Goal: Transaction & Acquisition: Purchase product/service

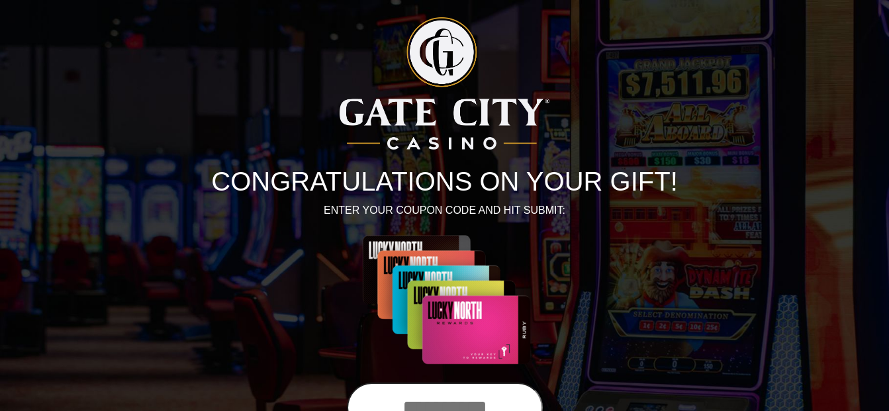
scroll to position [66, 0]
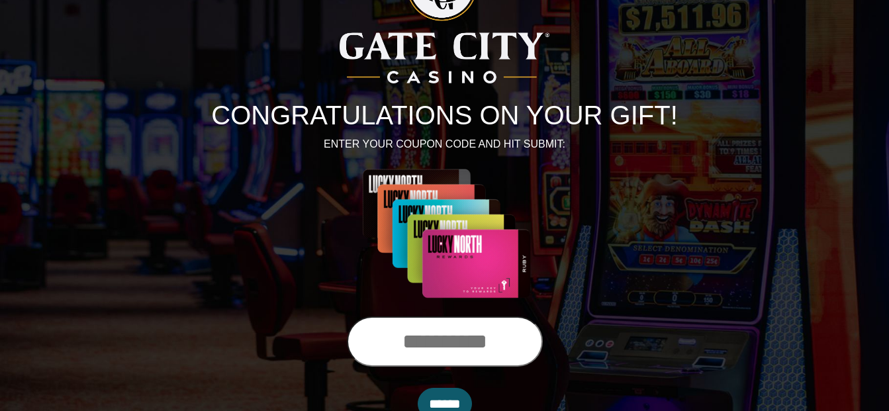
click at [475, 346] on input "text" at bounding box center [445, 341] width 196 height 50
click at [448, 351] on input "text" at bounding box center [445, 341] width 196 height 50
type input "**********"
click at [451, 398] on input "******" at bounding box center [445, 404] width 54 height 32
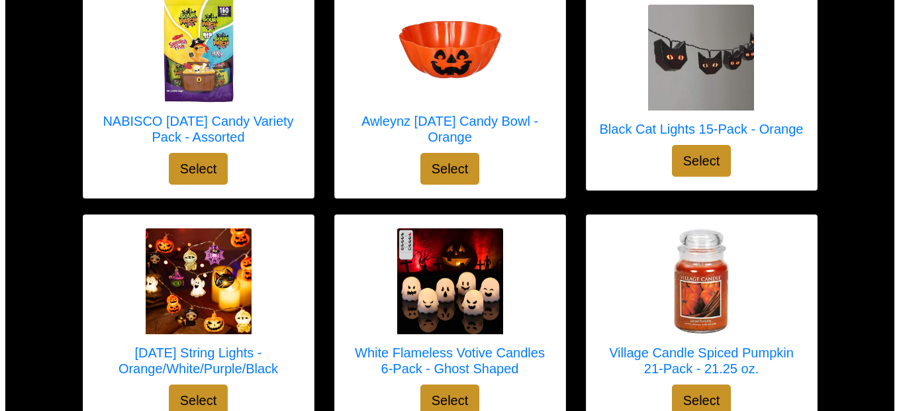
scroll to position [1527, 0]
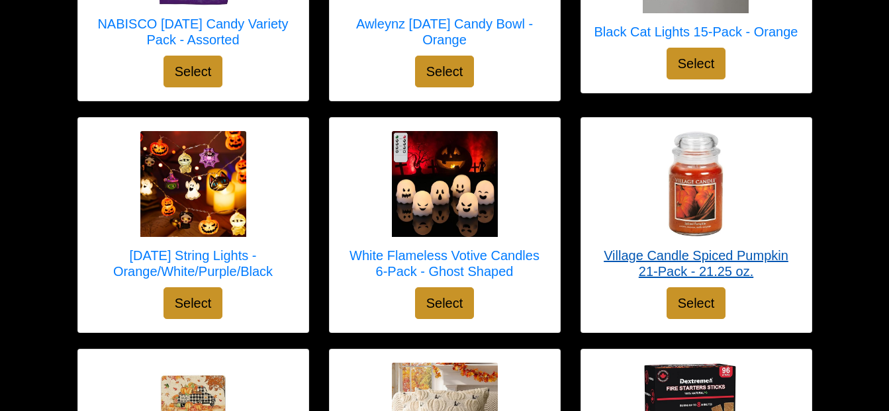
click at [698, 250] on h5 "Village Candle Spiced Pumpkin 21-Pack - 21.25 oz." at bounding box center [696, 264] width 204 height 32
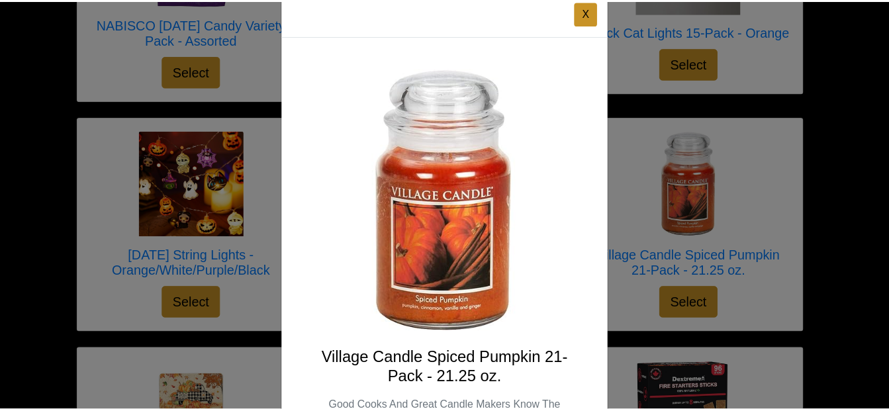
scroll to position [25, 0]
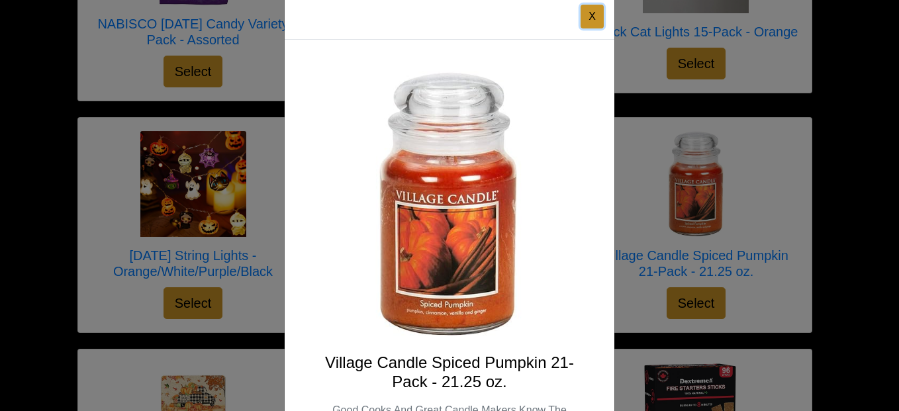
drag, startPoint x: 587, startPoint y: 9, endPoint x: 588, endPoint y: 16, distance: 6.7
click at [588, 9] on button "X" at bounding box center [591, 17] width 23 height 24
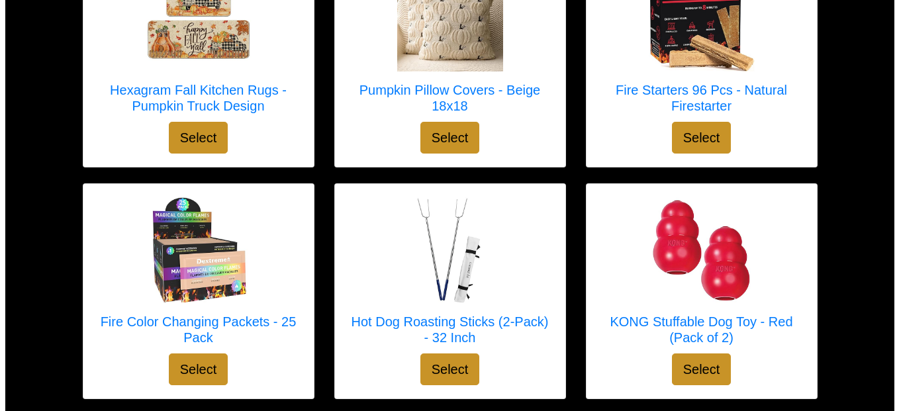
scroll to position [1792, 0]
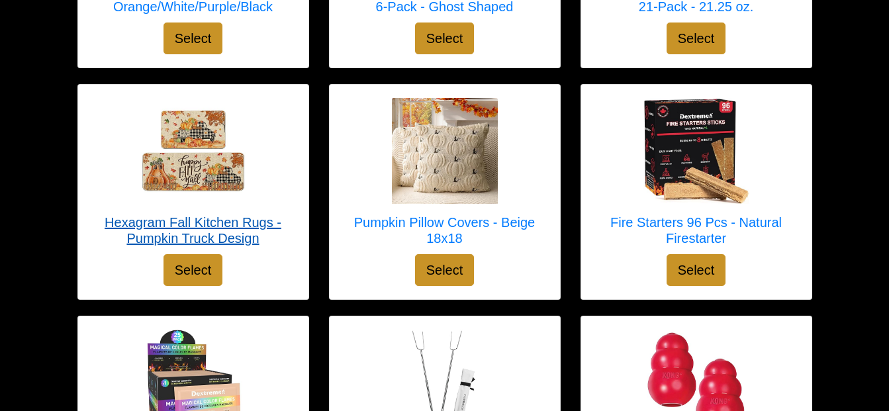
click at [193, 169] on img at bounding box center [193, 151] width 106 height 106
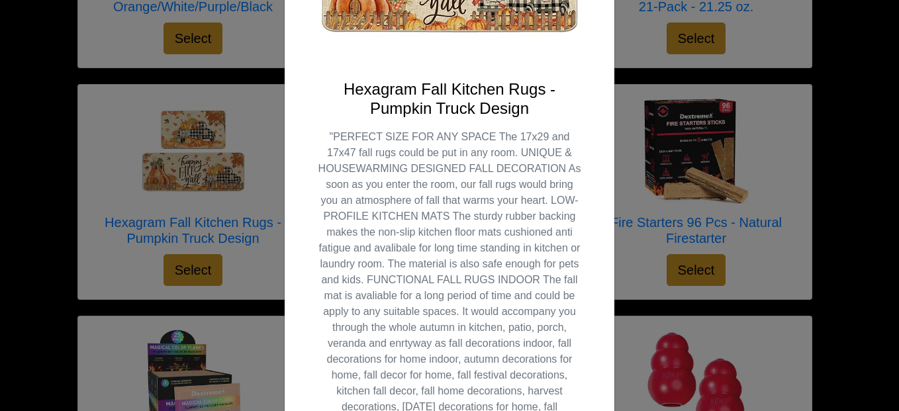
scroll to position [0, 0]
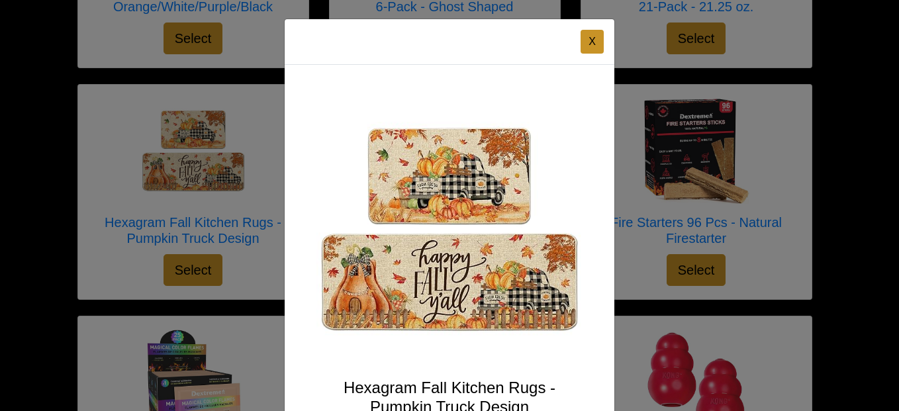
click at [590, 42] on button "X" at bounding box center [591, 42] width 23 height 24
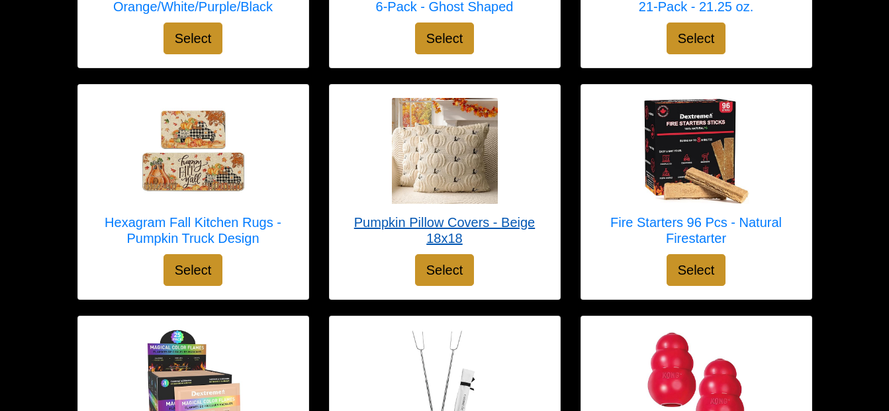
click at [451, 177] on img at bounding box center [445, 151] width 106 height 106
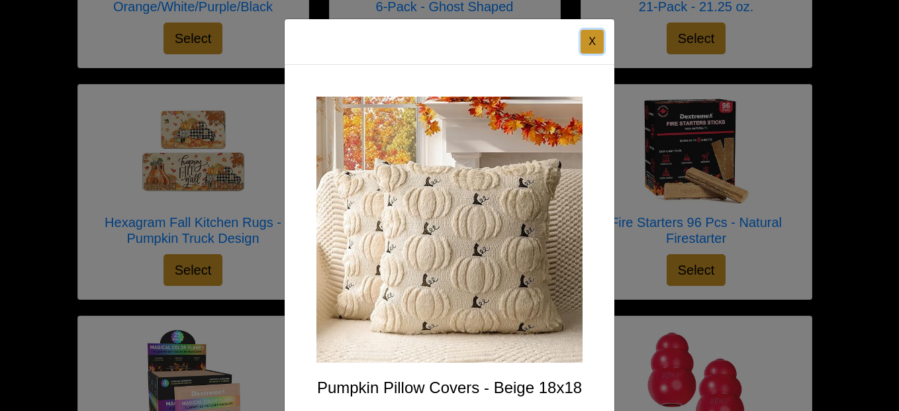
click at [586, 42] on button "X" at bounding box center [591, 42] width 23 height 24
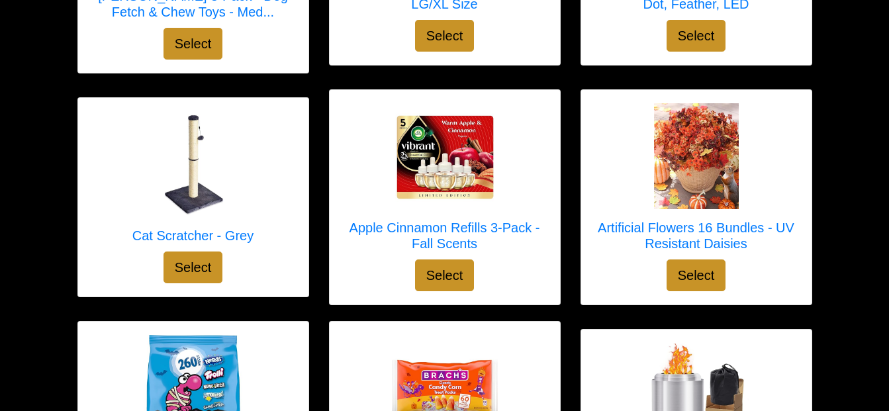
scroll to position [2559, 0]
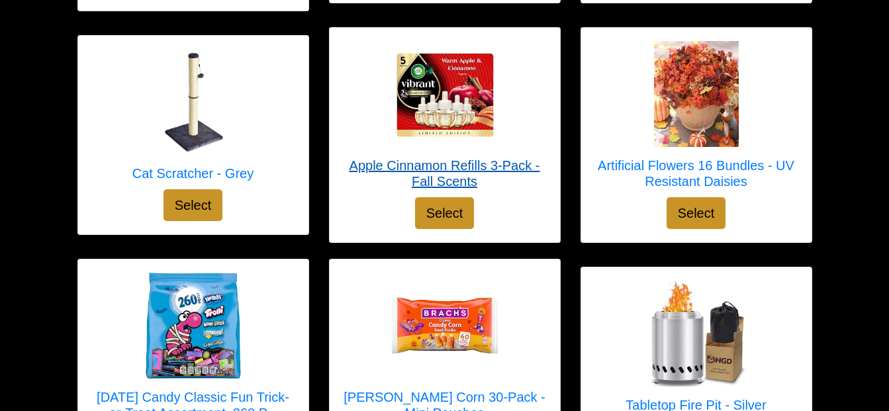
click at [445, 163] on h5 "Apple Cinnamon Refills 3-Pack - Fall Scents" at bounding box center [445, 174] width 204 height 32
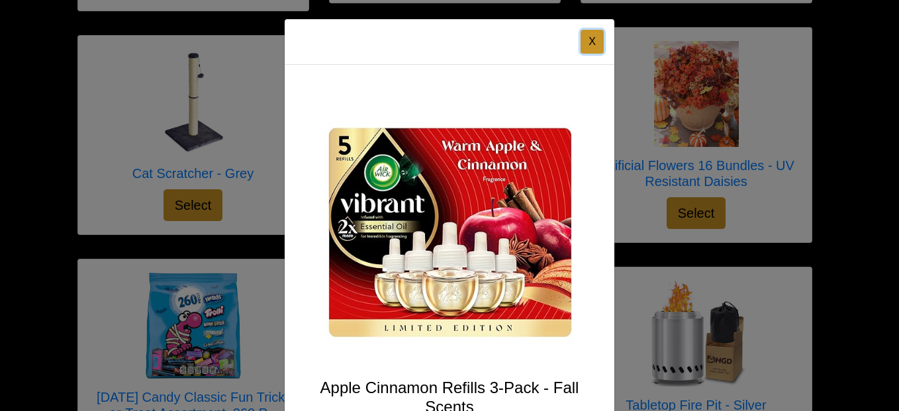
click at [584, 40] on button "X" at bounding box center [591, 42] width 23 height 24
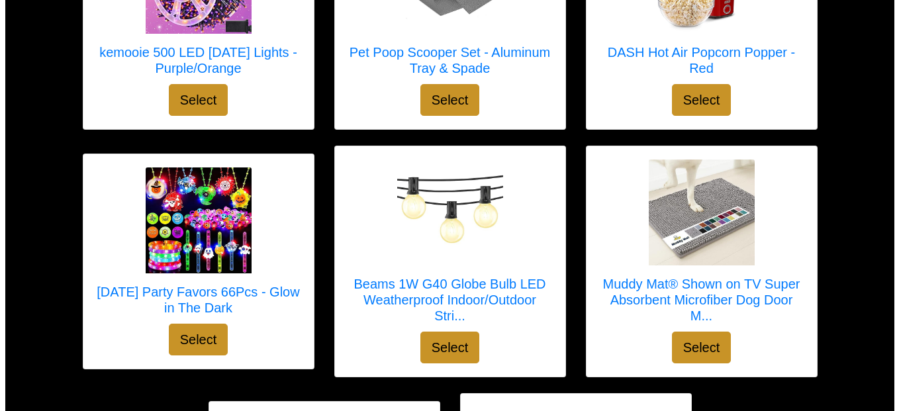
scroll to position [4332, 0]
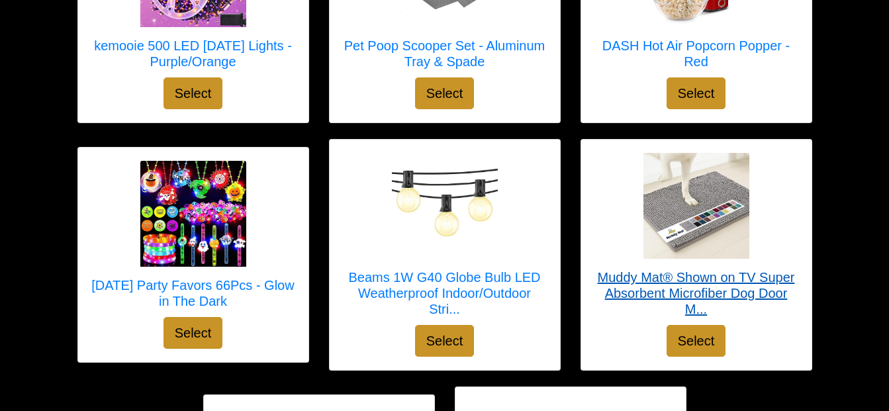
click at [681, 208] on img at bounding box center [696, 206] width 106 height 106
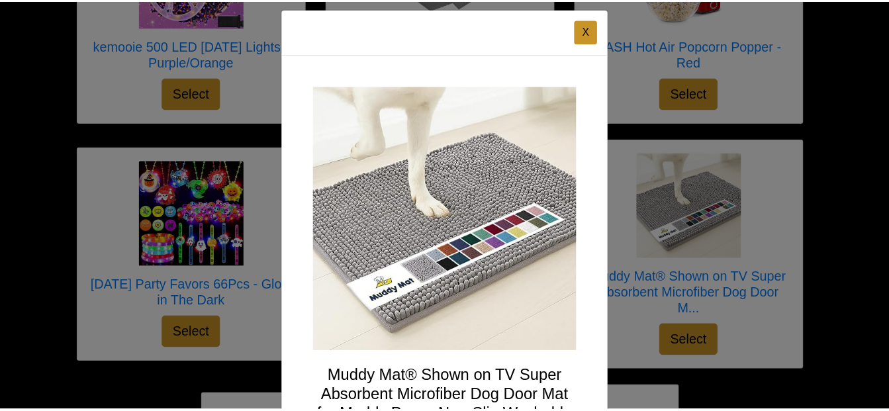
scroll to position [0, 0]
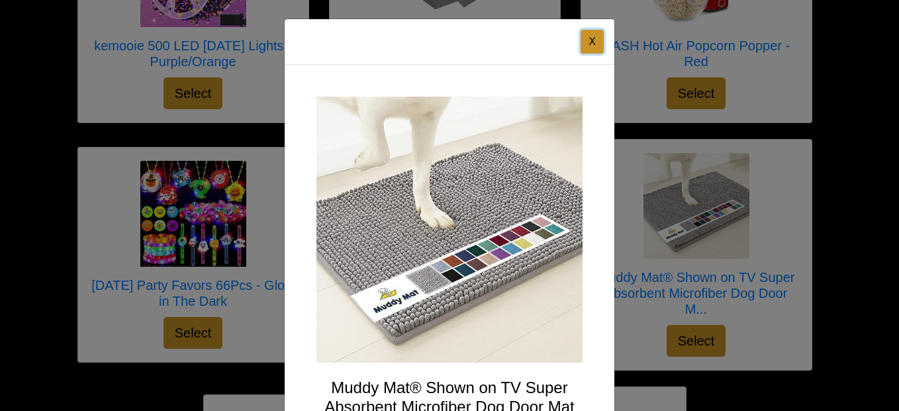
click at [587, 40] on button "X" at bounding box center [591, 42] width 23 height 24
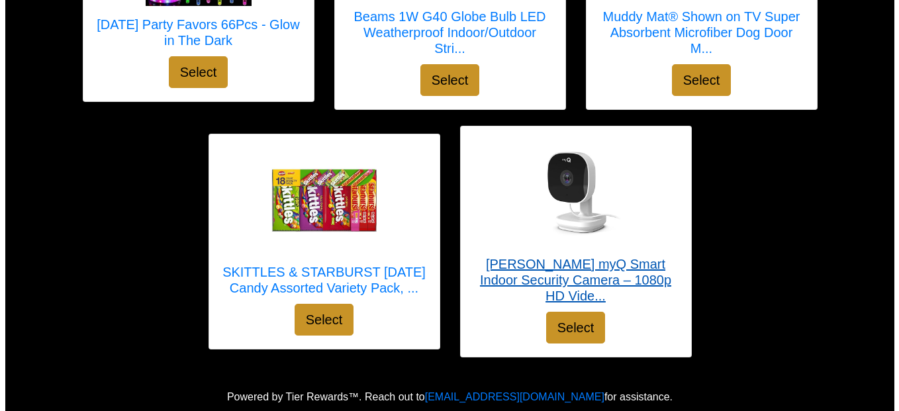
scroll to position [4597, 0]
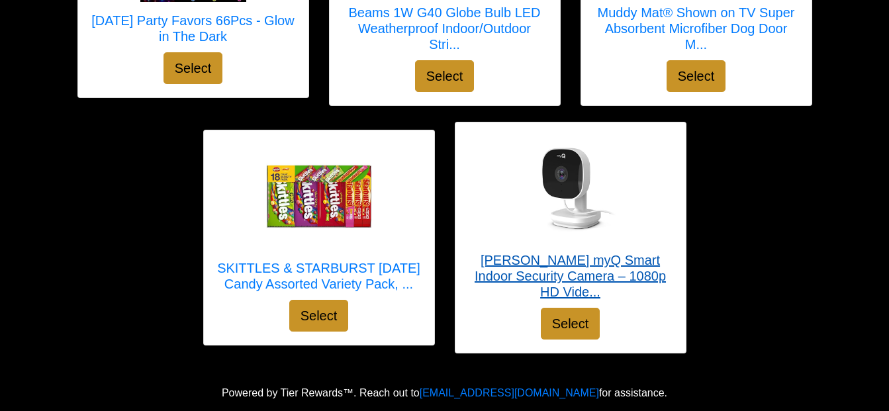
click at [570, 273] on h5 "CHAMBERLAIN myQ Smart Indoor Security Camera – 1080p HD Vide..." at bounding box center [571, 276] width 204 height 48
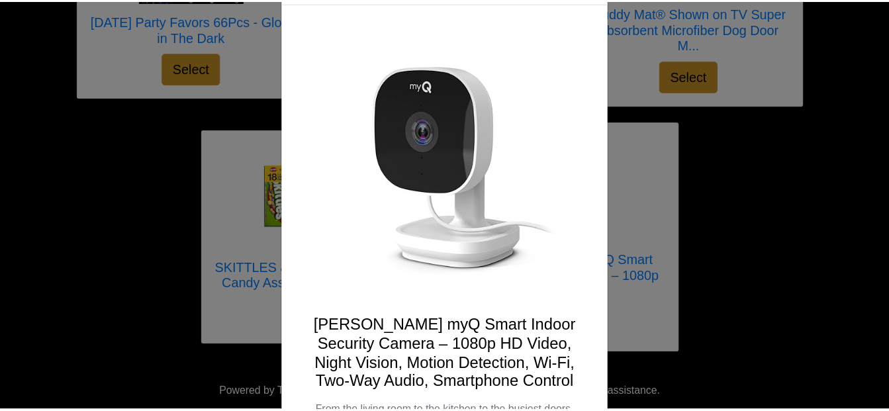
scroll to position [0, 0]
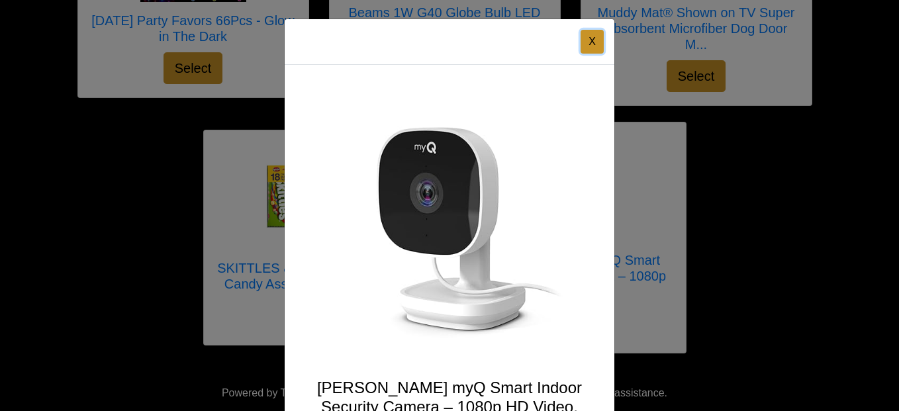
click at [587, 36] on button "X" at bounding box center [591, 42] width 23 height 24
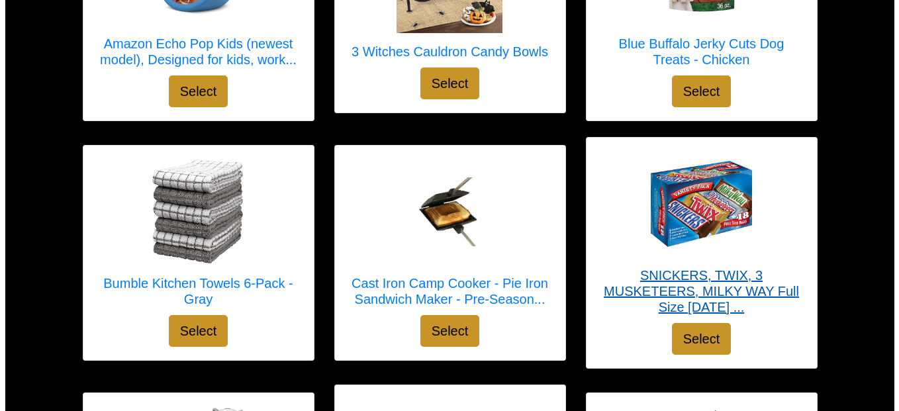
scroll to position [365, 0]
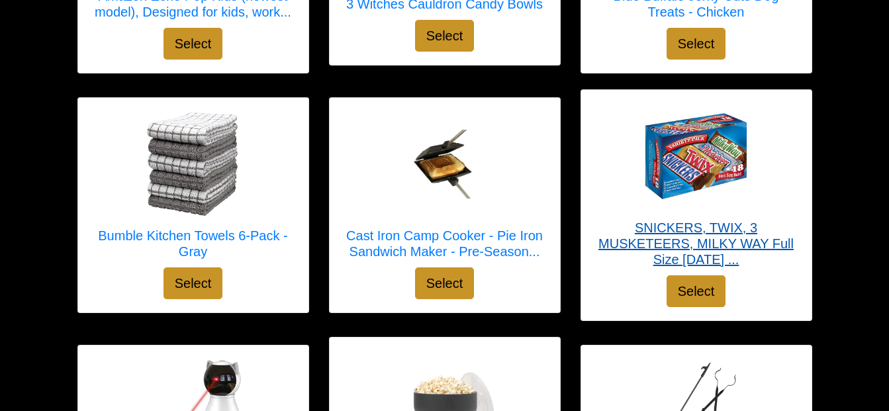
click at [692, 236] on h5 "SNICKERS, TWIX, 3 MUSKETEERS, MILKY WAY Full Size Halloween ..." at bounding box center [696, 244] width 204 height 48
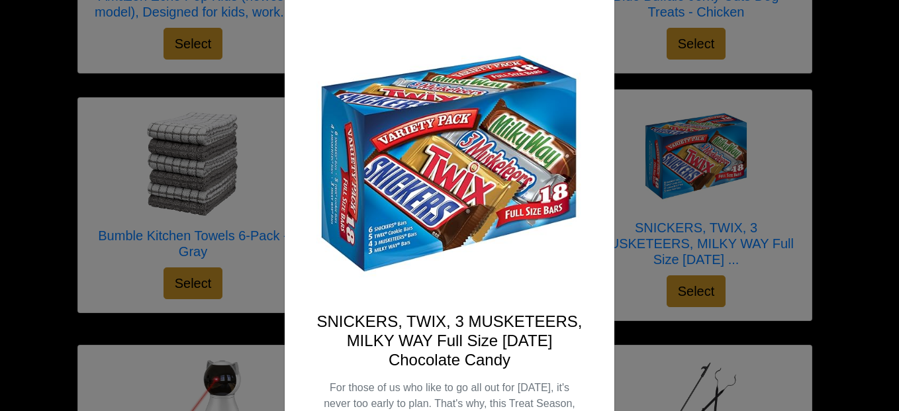
scroll to position [0, 0]
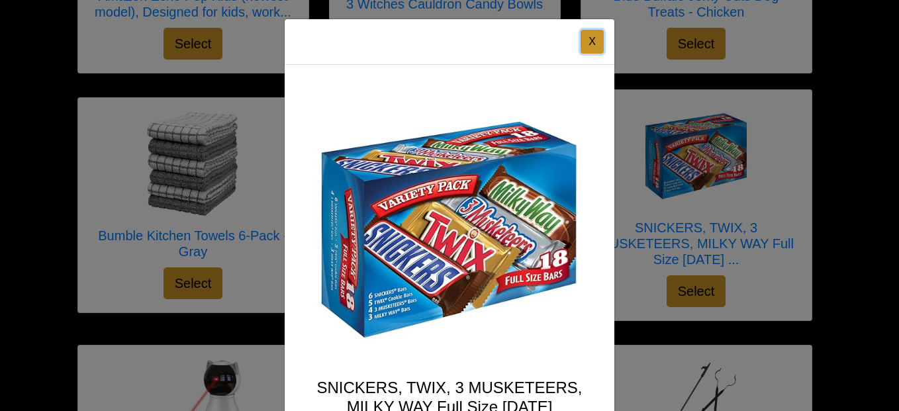
click at [589, 38] on button "X" at bounding box center [591, 42] width 23 height 24
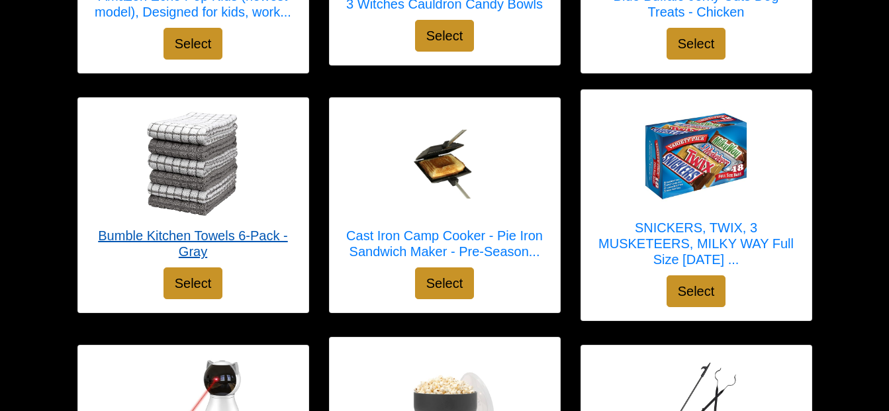
click at [190, 233] on h5 "Bumble Kitchen Towels 6-Pack - Gray" at bounding box center [193, 244] width 204 height 32
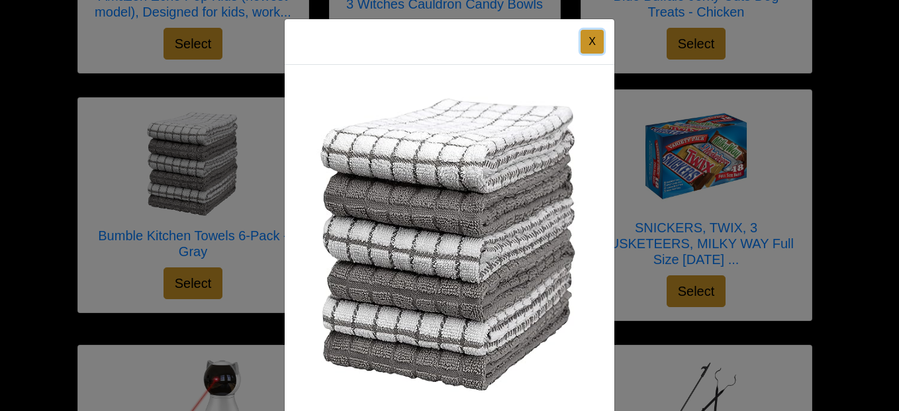
click at [590, 36] on button "X" at bounding box center [591, 42] width 23 height 24
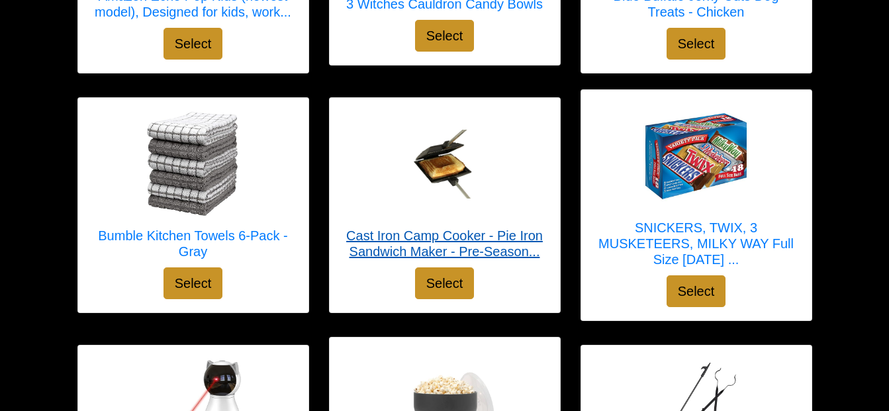
click at [453, 242] on h5 "Cast Iron Camp Cooker - Pie Iron Sandwich Maker - Pre-Season..." at bounding box center [445, 244] width 204 height 32
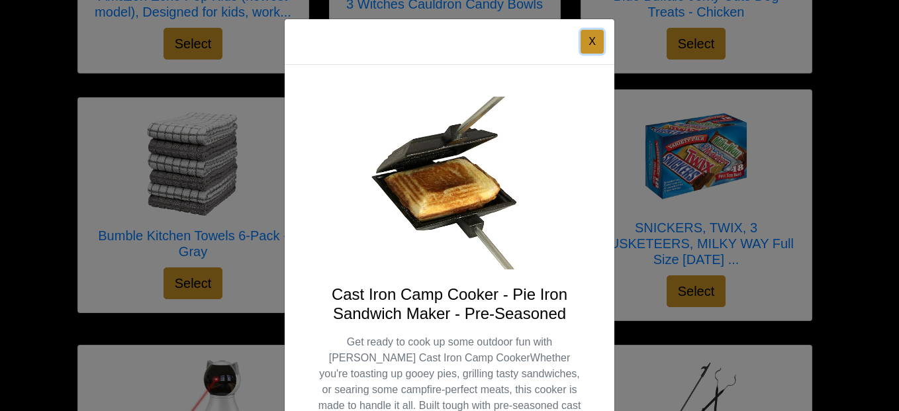
click at [585, 44] on button "X" at bounding box center [591, 42] width 23 height 24
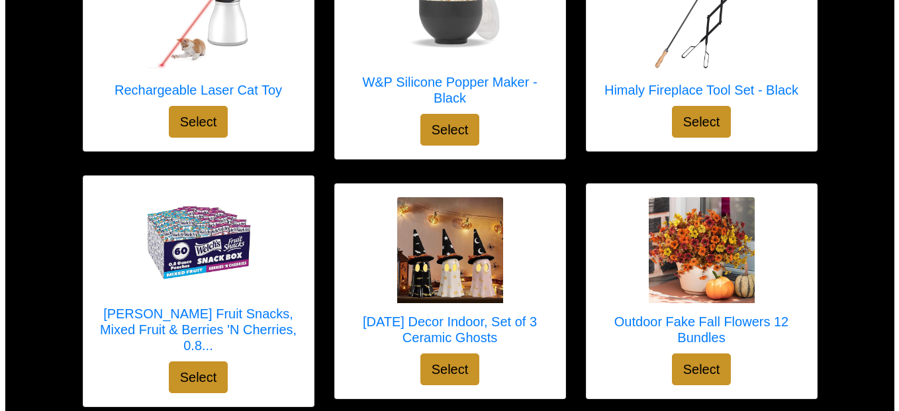
scroll to position [762, 0]
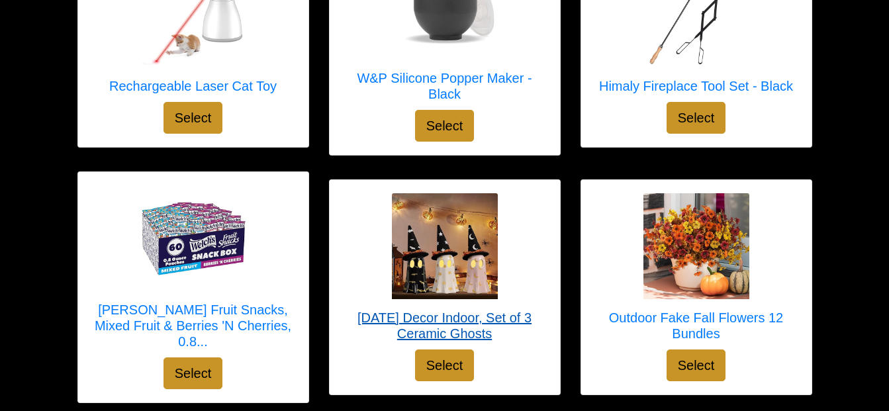
click at [451, 314] on h5 "Halloween Decor Indoor, Set of 3 Ceramic Ghosts" at bounding box center [445, 326] width 204 height 32
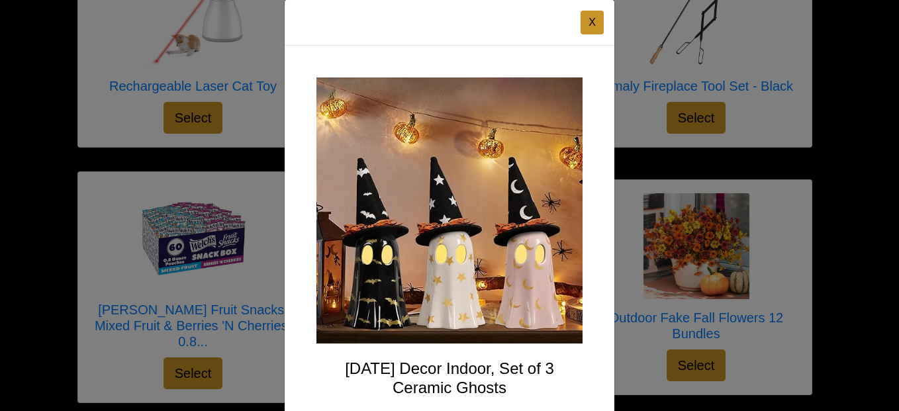
scroll to position [0, 0]
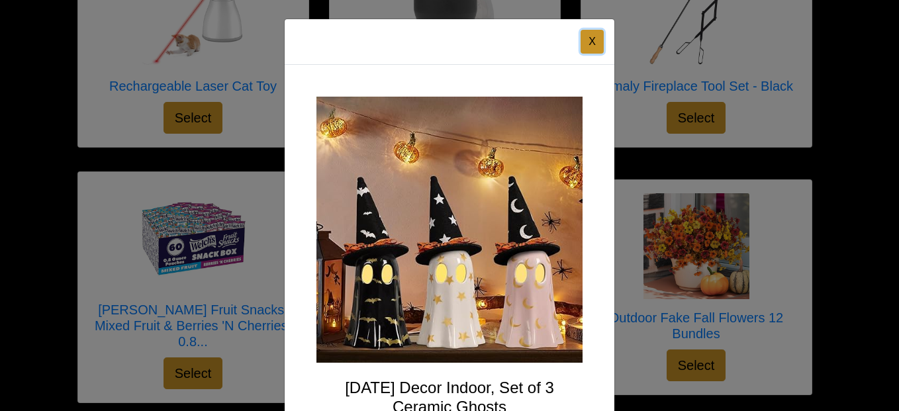
click at [583, 42] on button "X" at bounding box center [591, 42] width 23 height 24
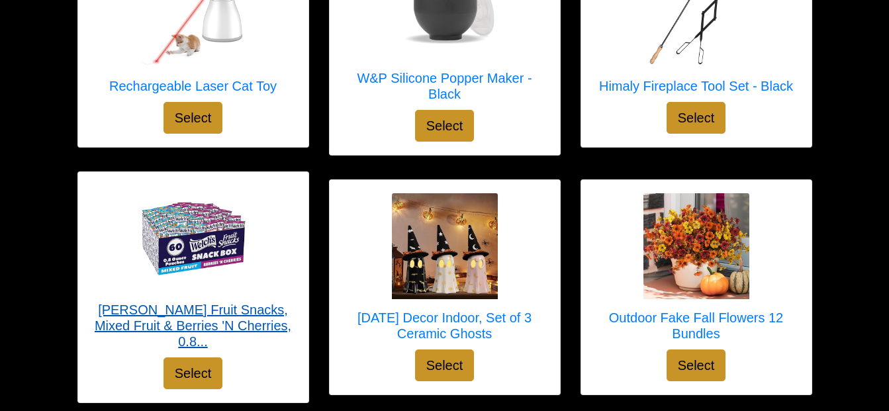
click at [191, 308] on h5 "Welch's Fruit Snacks, Mixed Fruit & Berries 'N Cherries, 0.8..." at bounding box center [193, 326] width 204 height 48
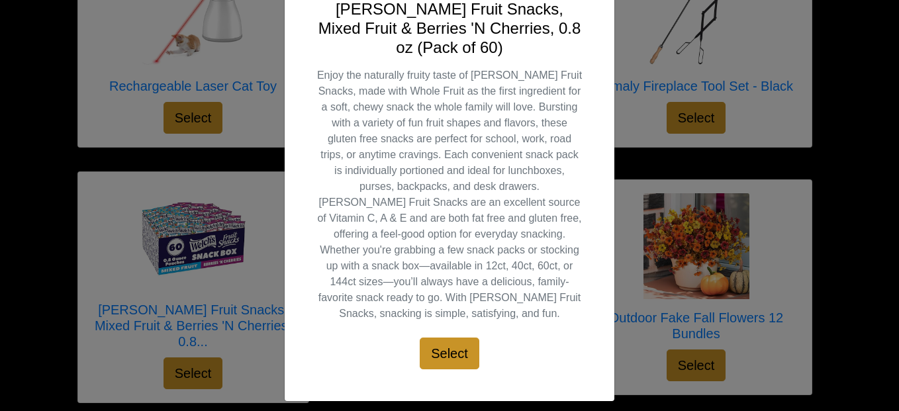
scroll to position [388, 0]
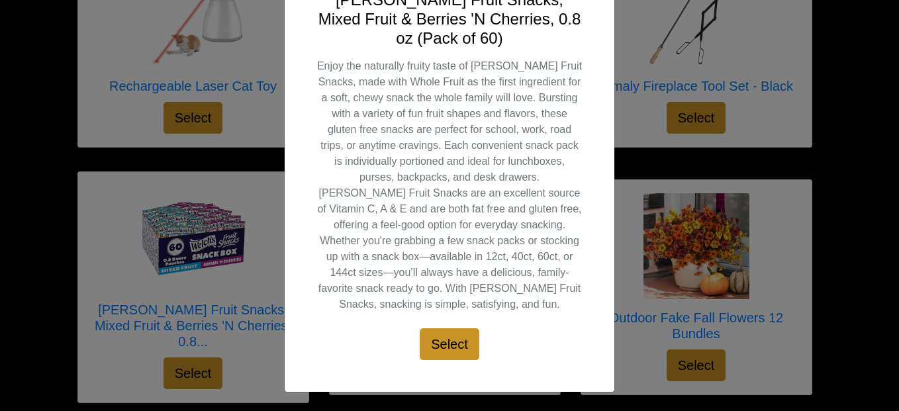
click at [586, 48] on div "Welch's Fruit Snacks, Mixed Fruit & Berries 'N Cherries, 0.8 oz (Pack of 60) En…" at bounding box center [450, 34] width 330 height 715
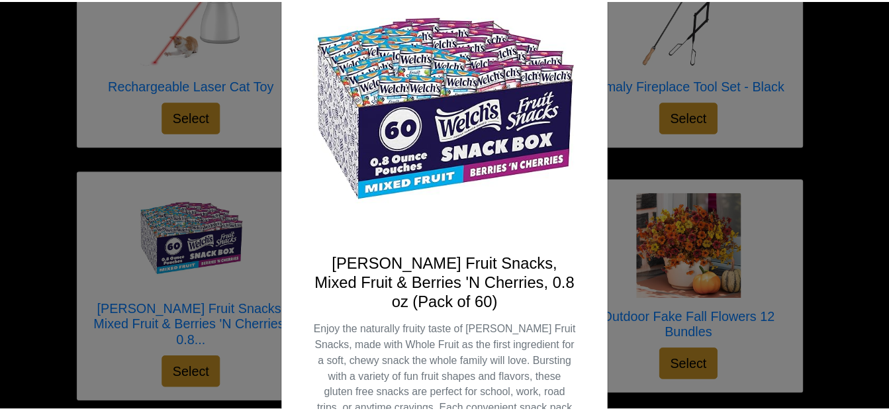
scroll to position [0, 0]
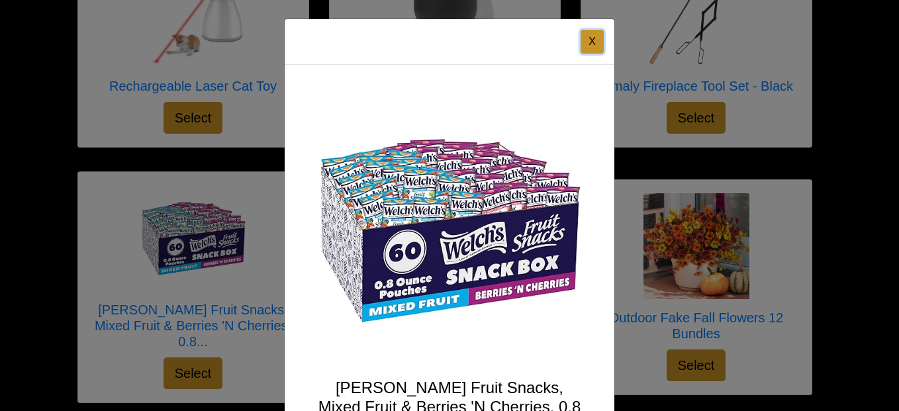
click at [592, 36] on button "X" at bounding box center [591, 42] width 23 height 24
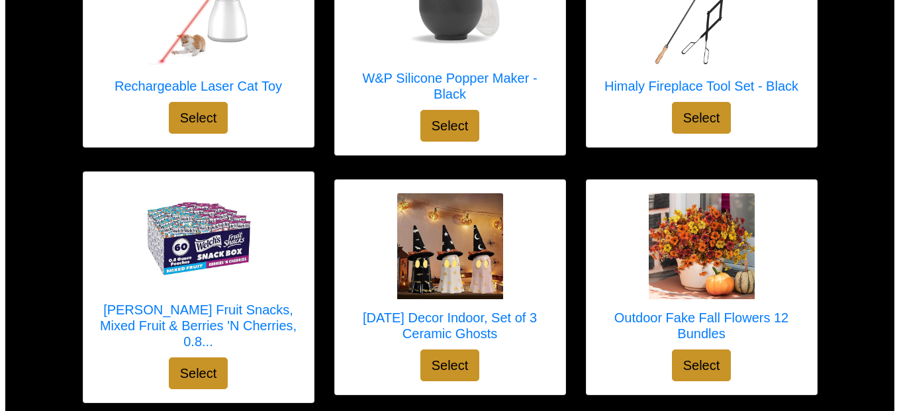
scroll to position [1121, 0]
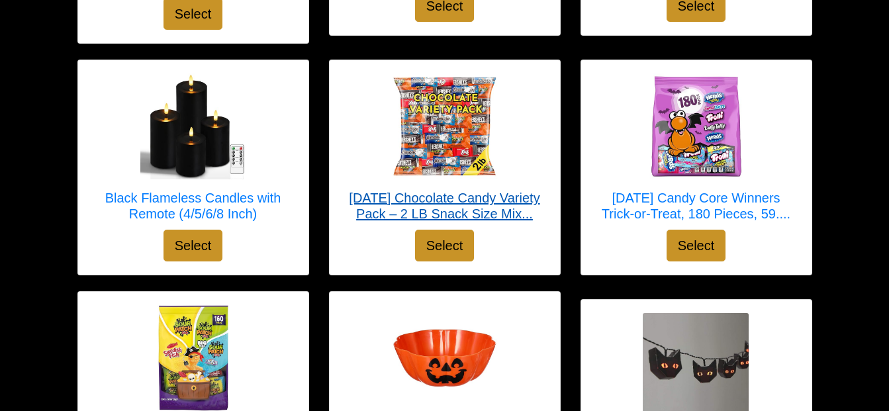
click at [463, 198] on h5 "Halloween Chocolate Candy Variety Pack – 2 LB Snack Size Mix..." at bounding box center [445, 206] width 204 height 32
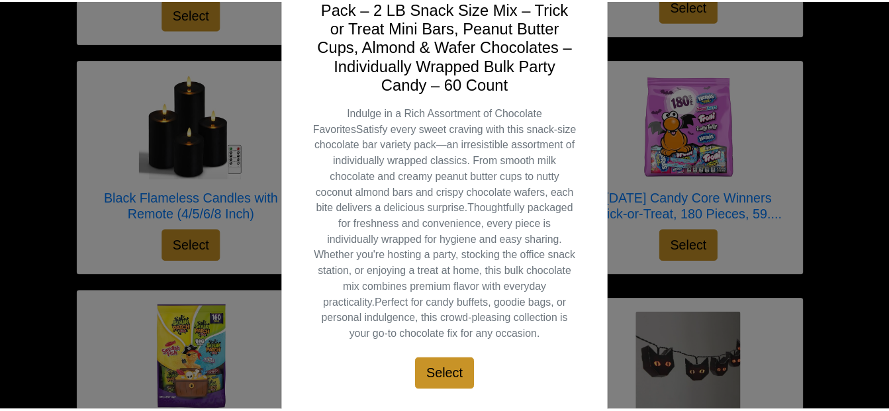
scroll to position [0, 0]
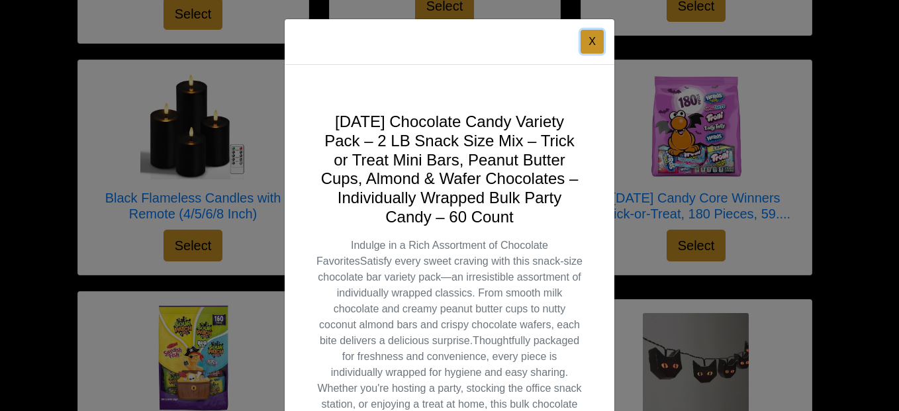
click at [584, 46] on button "X" at bounding box center [591, 42] width 23 height 24
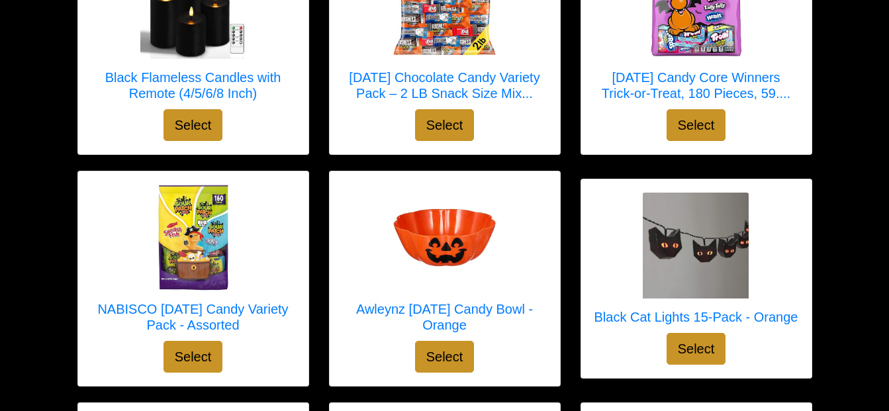
scroll to position [1253, 0]
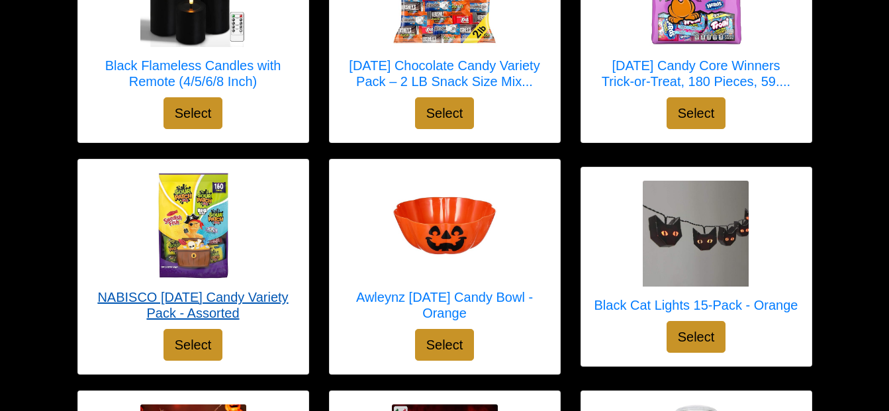
click at [185, 294] on h5 "NABISCO Halloween Candy Variety Pack - Assorted" at bounding box center [193, 305] width 204 height 32
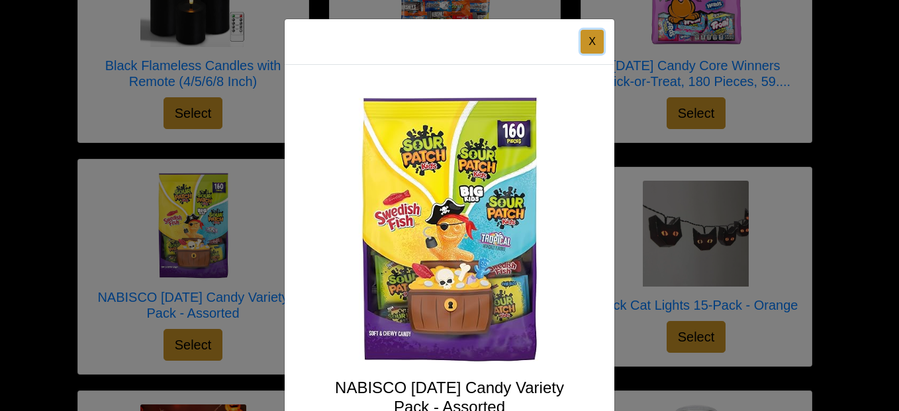
click at [586, 39] on button "X" at bounding box center [591, 42] width 23 height 24
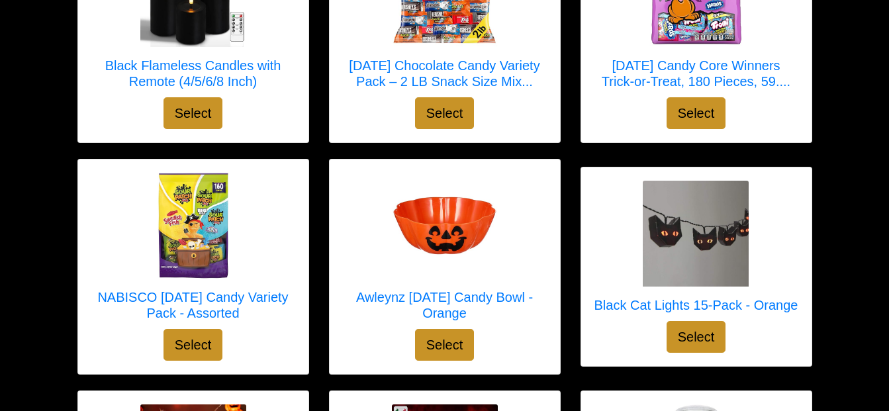
scroll to position [1613, 0]
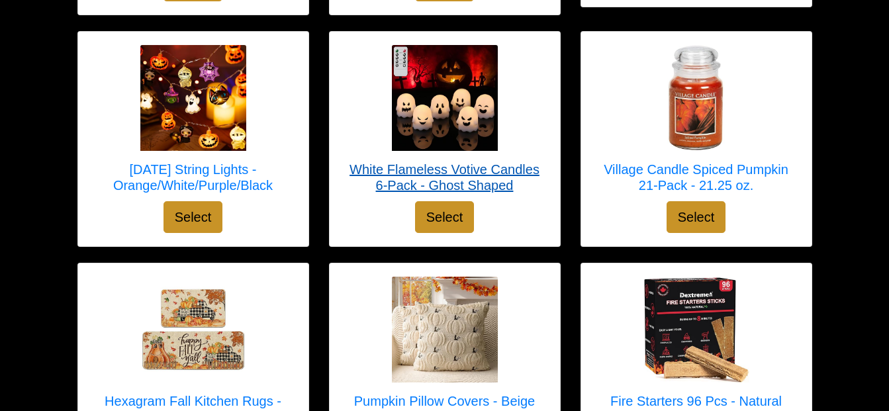
click at [443, 183] on h5 "White Flameless Votive Candles 6-Pack - Ghost Shaped" at bounding box center [445, 177] width 204 height 32
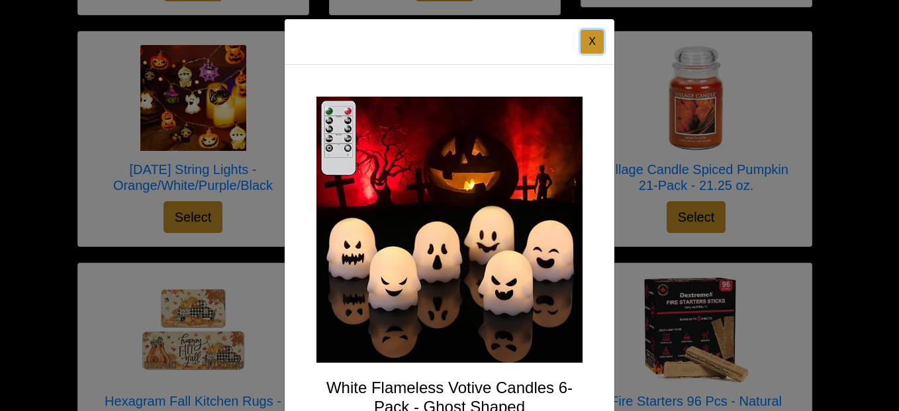
click at [582, 42] on button "X" at bounding box center [591, 42] width 23 height 24
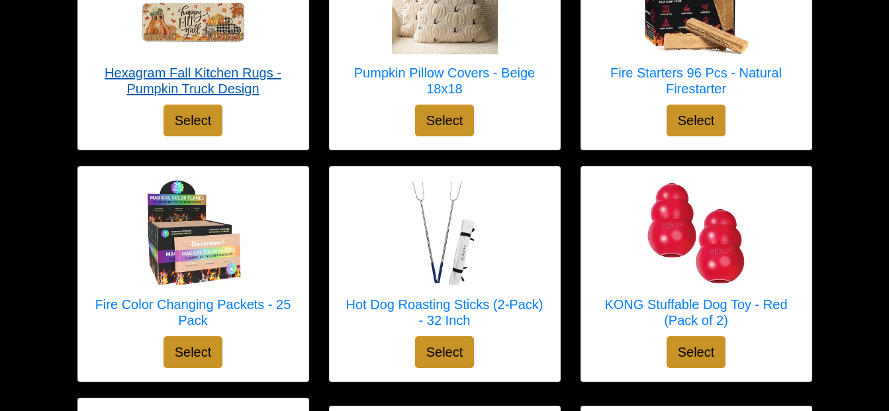
scroll to position [2105, 0]
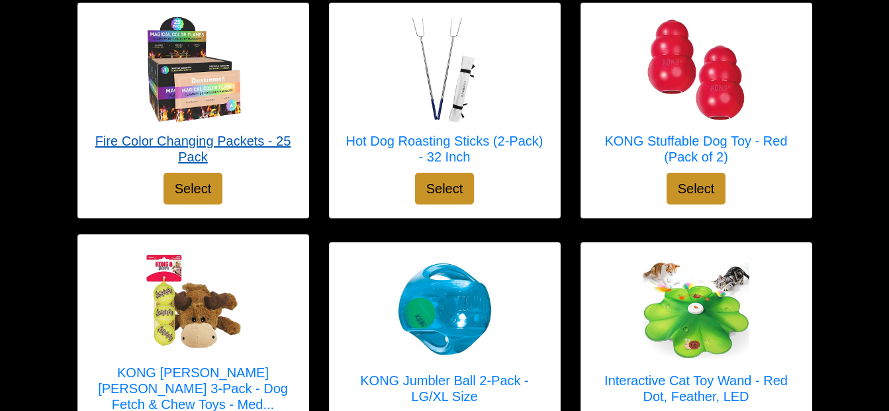
click at [175, 142] on h5 "Fire Color Changing Packets - 25 Pack" at bounding box center [193, 149] width 204 height 32
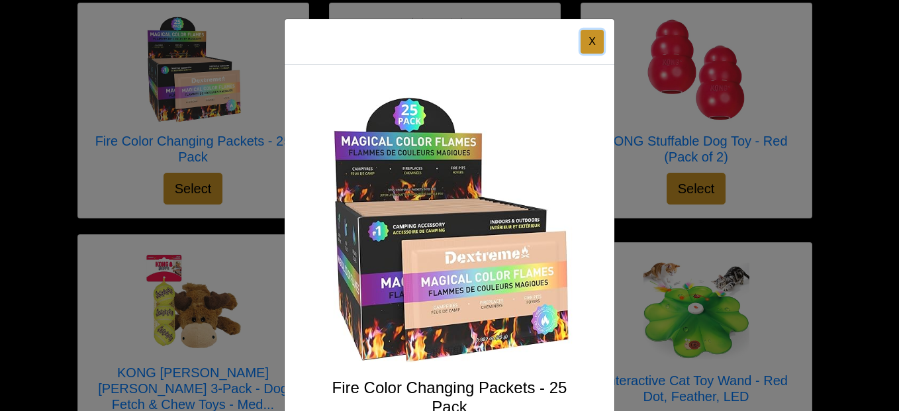
click at [591, 39] on button "X" at bounding box center [591, 42] width 23 height 24
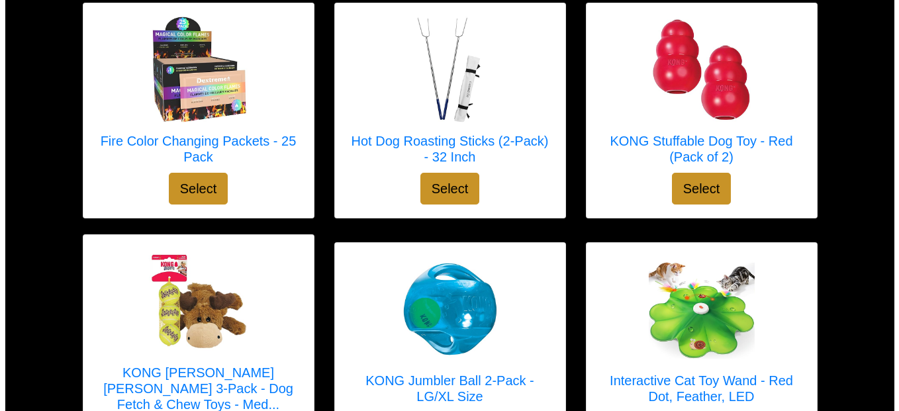
scroll to position [2464, 0]
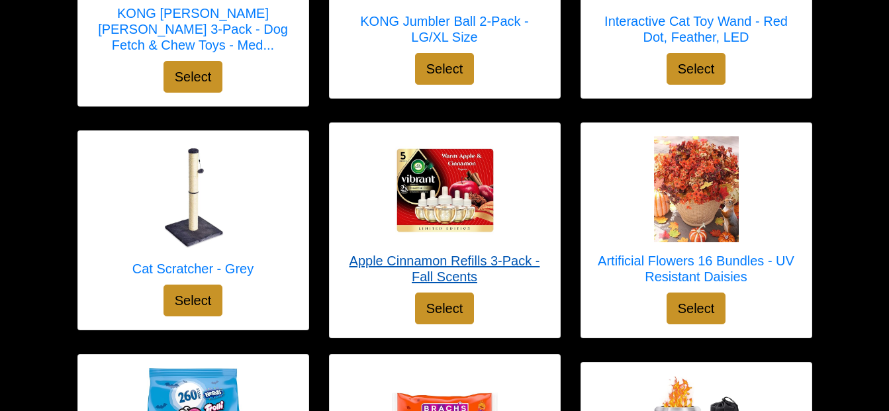
click at [443, 265] on h5 "Apple Cinnamon Refills 3-Pack - Fall Scents" at bounding box center [445, 269] width 204 height 32
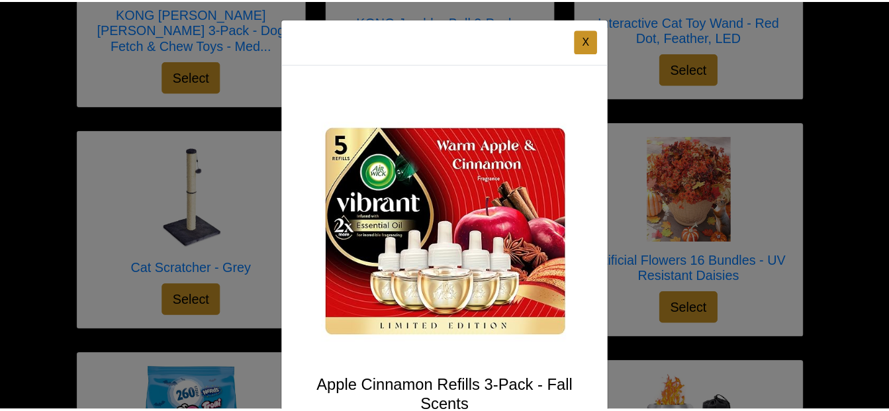
scroll to position [0, 0]
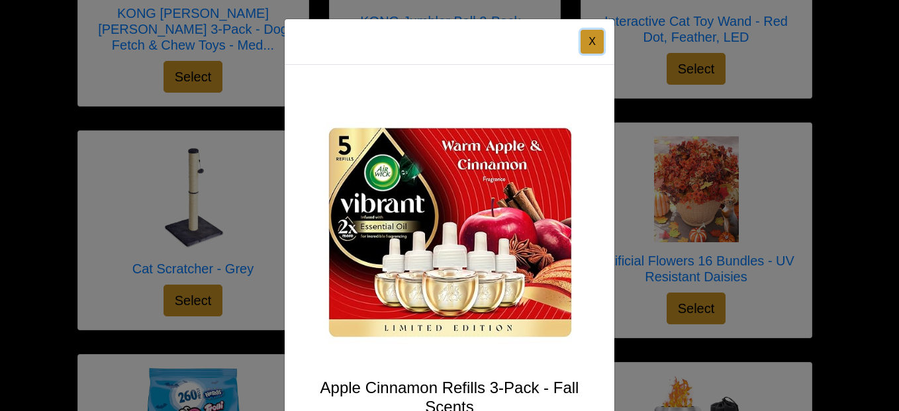
click at [592, 44] on button "X" at bounding box center [591, 42] width 23 height 24
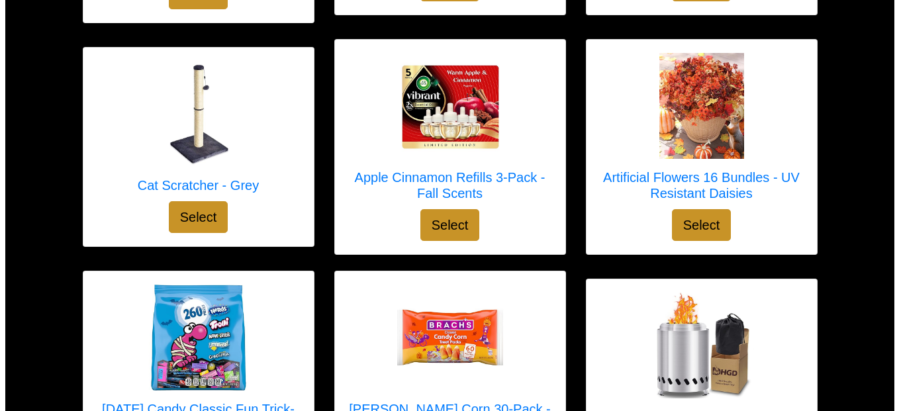
scroll to position [2662, 0]
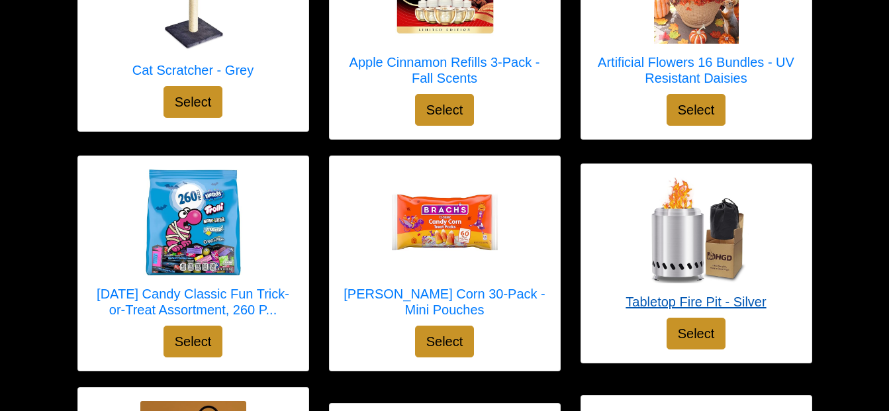
click at [705, 300] on h5 "Tabletop Fire Pit - Silver" at bounding box center [695, 302] width 140 height 16
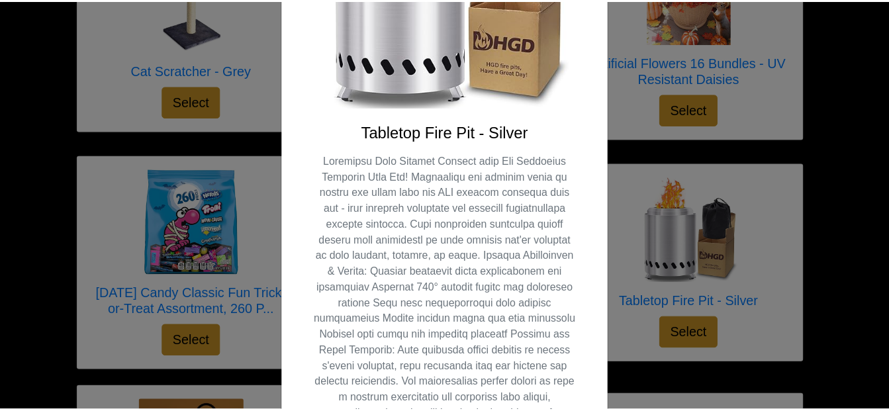
scroll to position [0, 0]
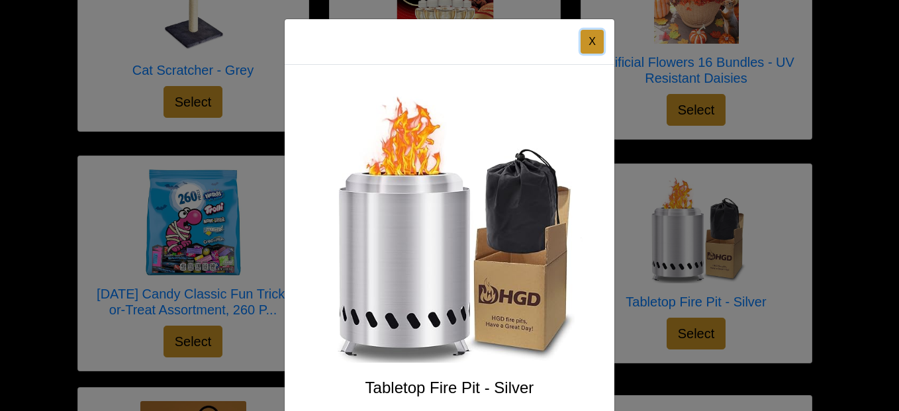
click at [587, 36] on button "X" at bounding box center [591, 42] width 23 height 24
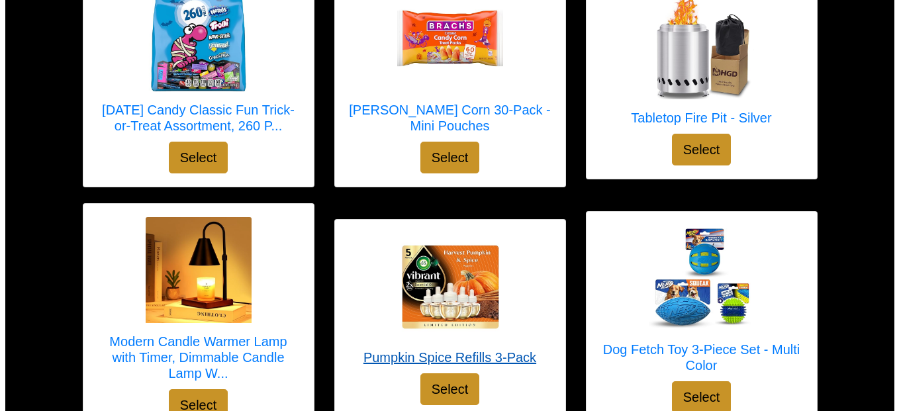
scroll to position [2861, 0]
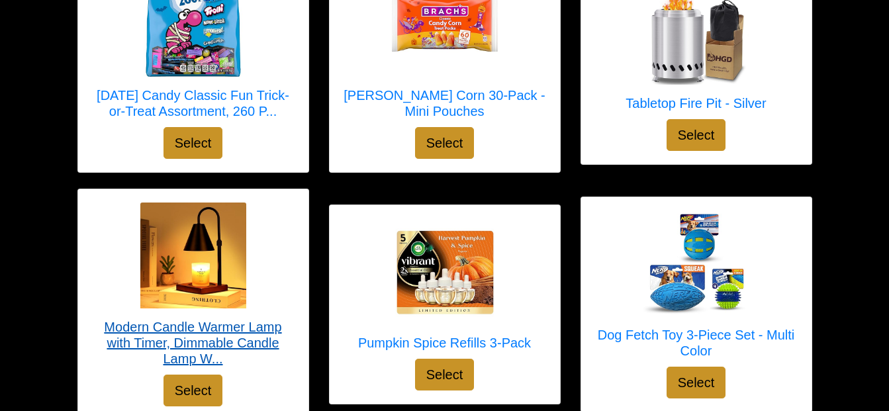
click at [183, 336] on h5 "Modern Candle Warmer Lamp with Timer, Dimmable Candle Lamp W..." at bounding box center [193, 343] width 204 height 48
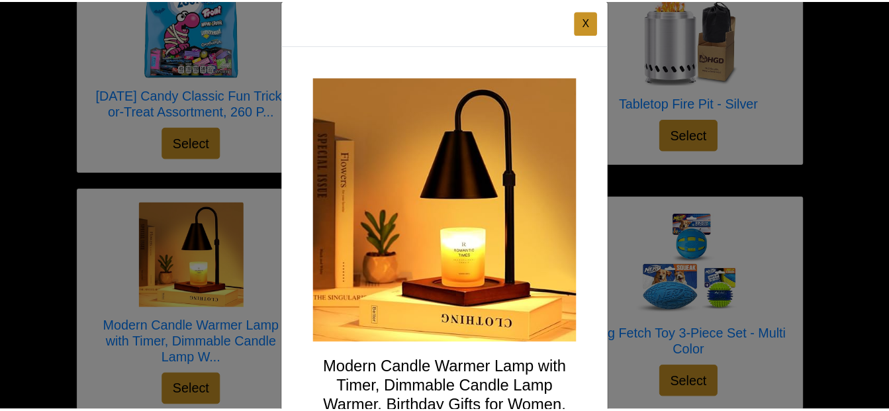
scroll to position [0, 0]
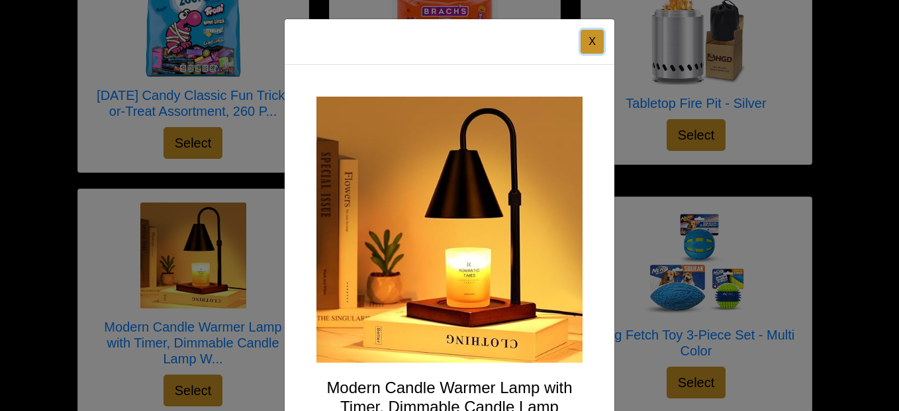
click at [590, 41] on button "X" at bounding box center [591, 42] width 23 height 24
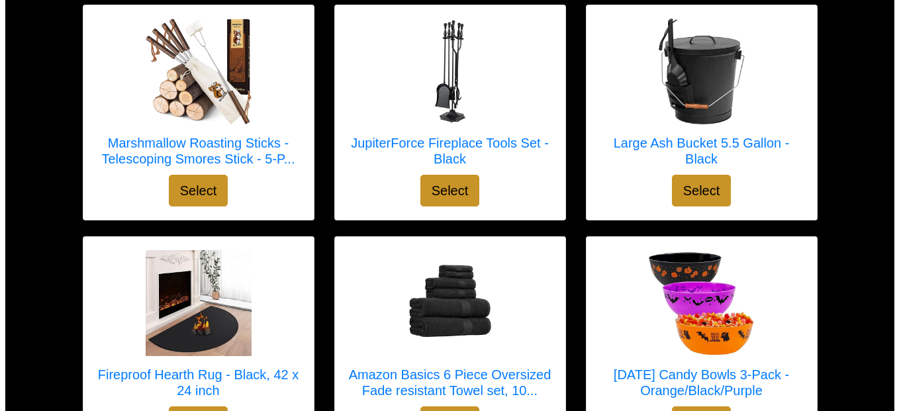
scroll to position [3854, 0]
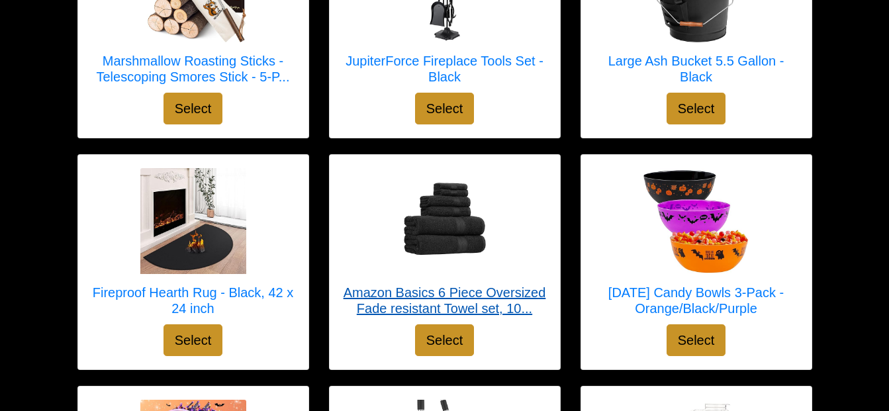
click at [445, 293] on h5 "Amazon Basics 6 Piece Oversized Fade resistant Towel set, 10..." at bounding box center [445, 301] width 204 height 32
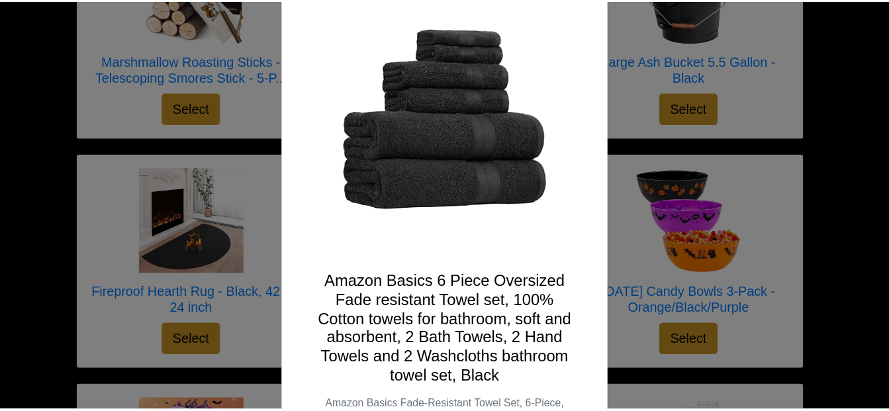
scroll to position [0, 0]
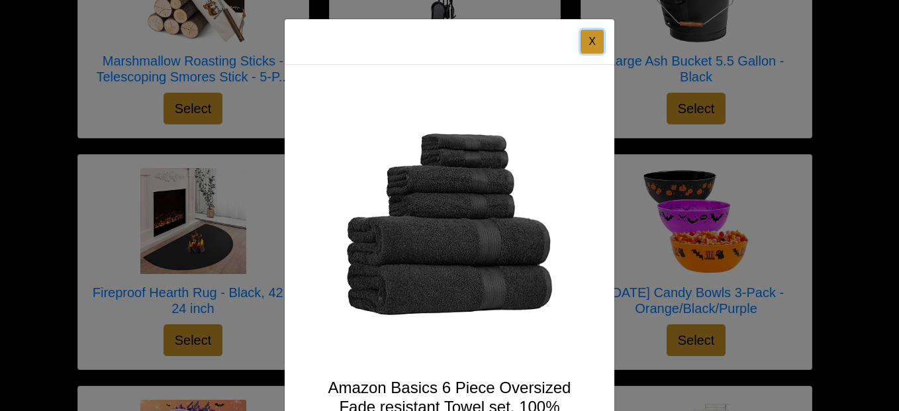
click at [588, 38] on button "X" at bounding box center [591, 42] width 23 height 24
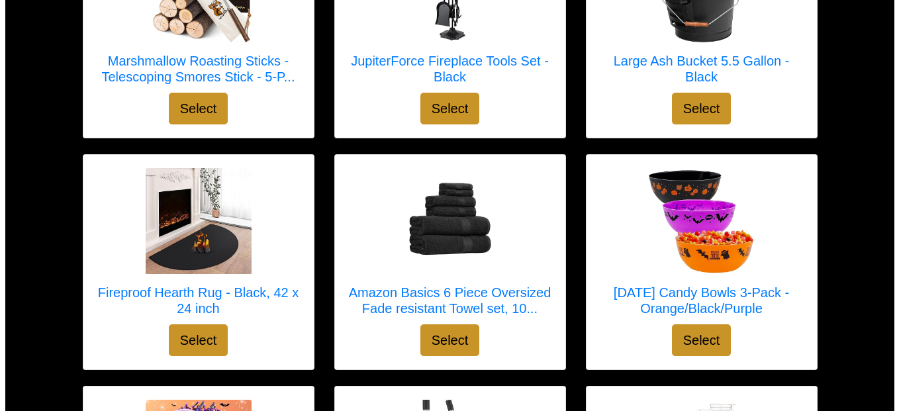
scroll to position [4213, 0]
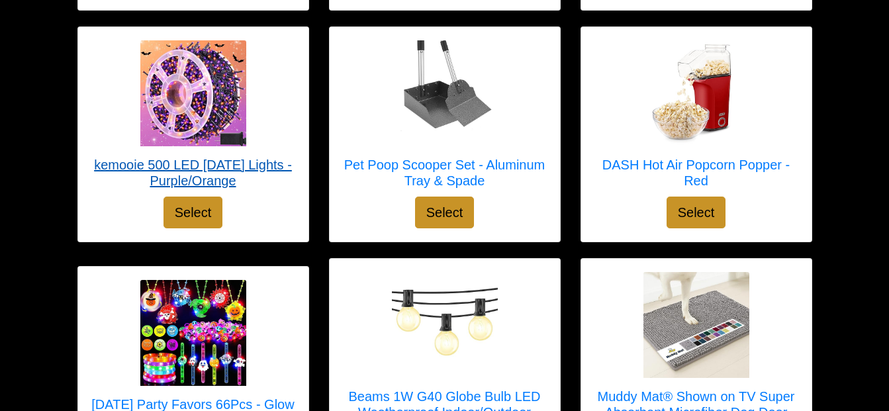
click at [199, 167] on h5 "kemooie 500 LED Halloween Lights - Purple/Orange" at bounding box center [193, 173] width 204 height 32
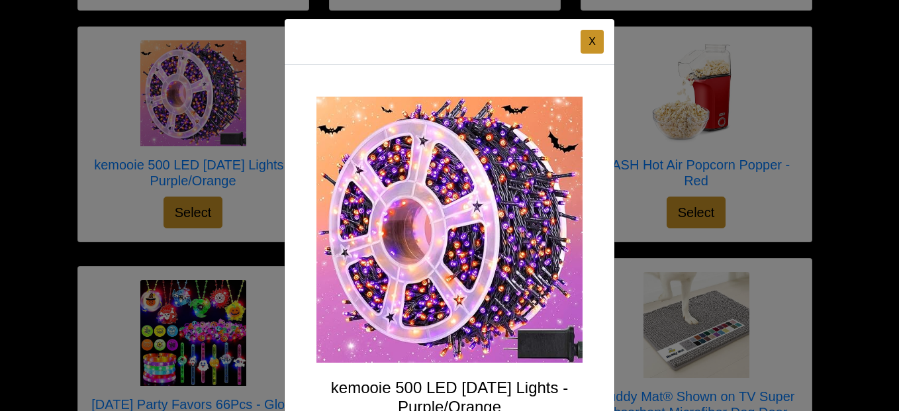
click at [596, 282] on div "kemooie 500 LED Halloween Lights - Purple/Orange tbd Select" at bounding box center [450, 294] width 330 height 458
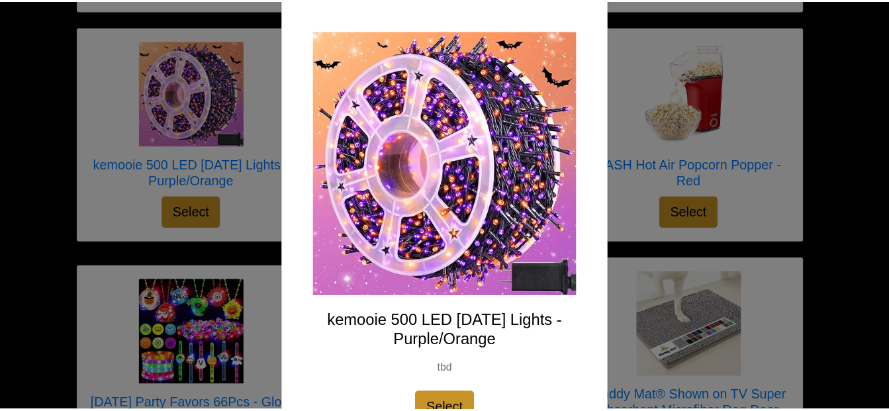
scroll to position [0, 0]
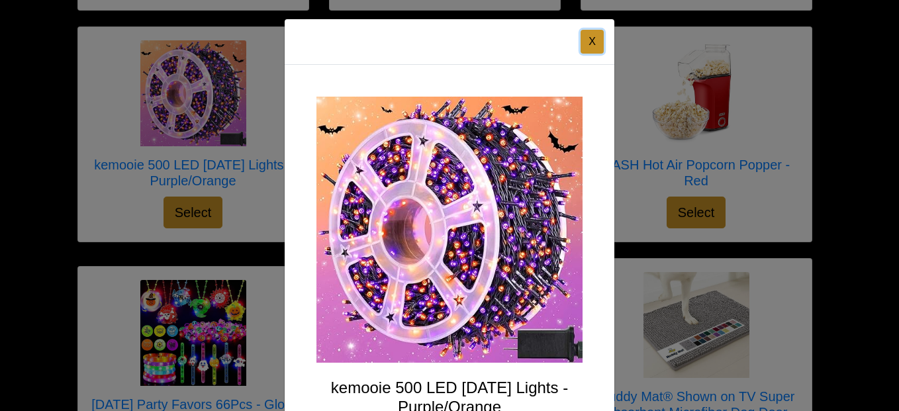
click at [588, 38] on button "X" at bounding box center [591, 42] width 23 height 24
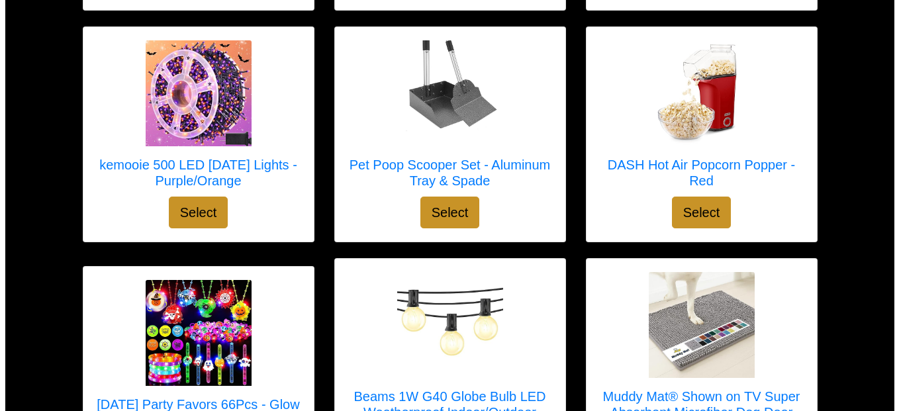
scroll to position [4572, 0]
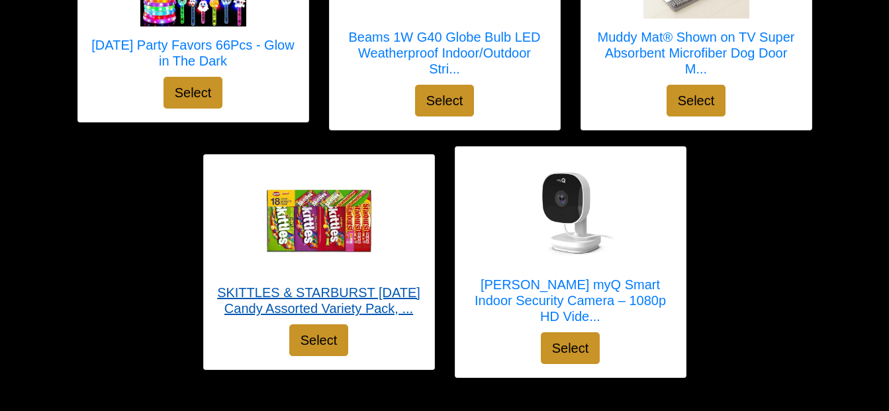
click at [339, 294] on h5 "SKITTLES & STARBURST Halloween Candy Assorted Variety Pack, ..." at bounding box center [319, 301] width 204 height 32
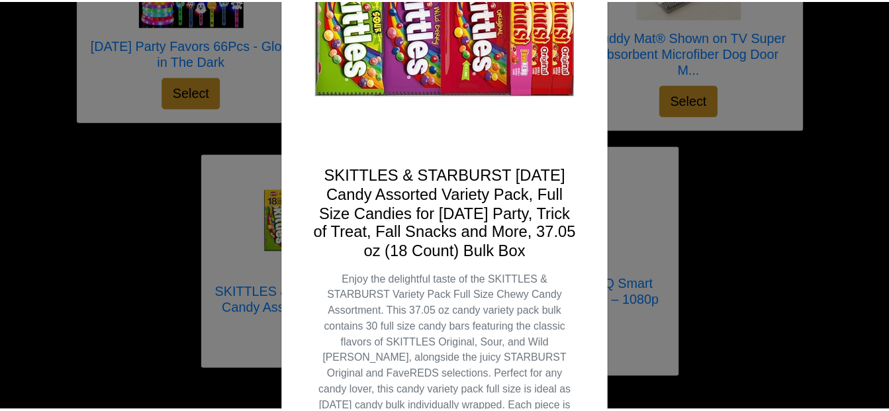
scroll to position [0, 0]
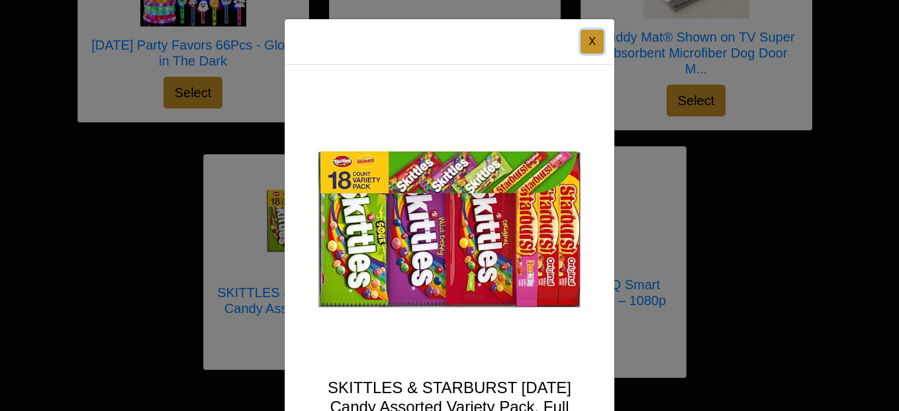
drag, startPoint x: 587, startPoint y: 41, endPoint x: 596, endPoint y: 40, distance: 9.3
click at [589, 40] on button "X" at bounding box center [591, 42] width 23 height 24
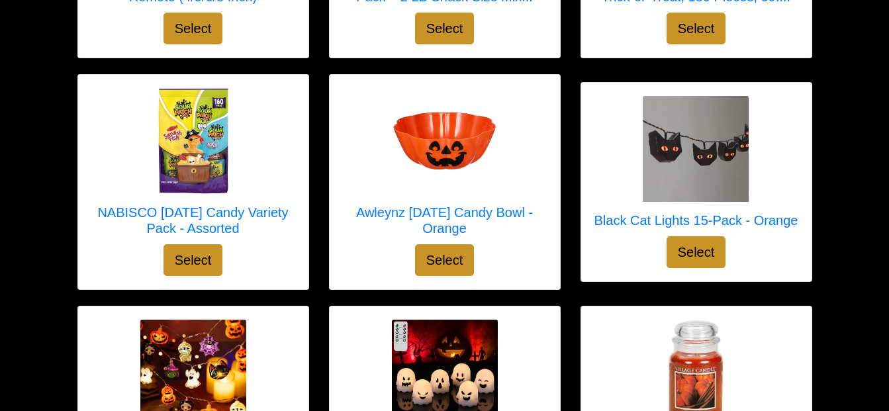
scroll to position [979, 0]
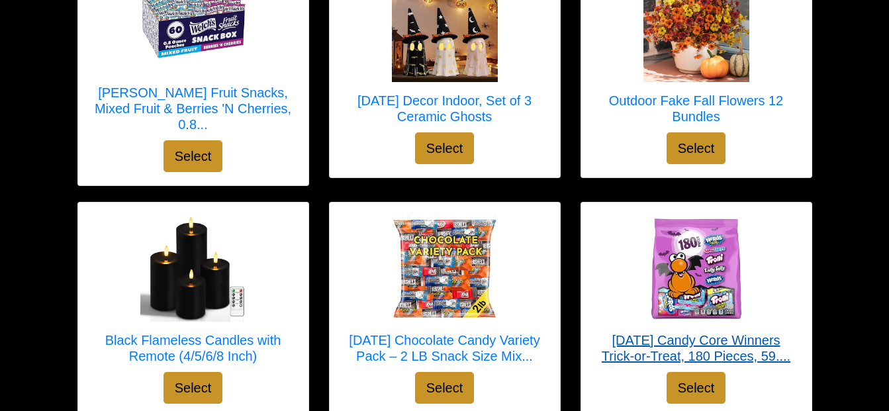
click at [715, 338] on h5 "Halloween Candy Core Winners Trick-or-Treat, 180 Pieces, 59...." at bounding box center [696, 348] width 204 height 32
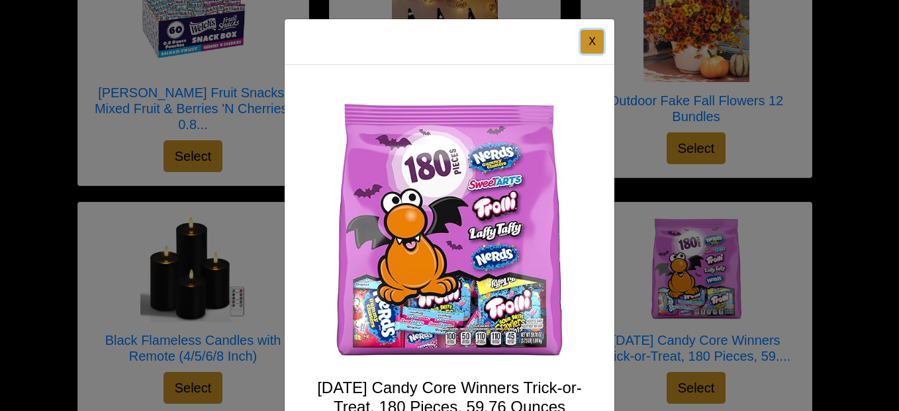
click at [582, 43] on button "X" at bounding box center [591, 42] width 23 height 24
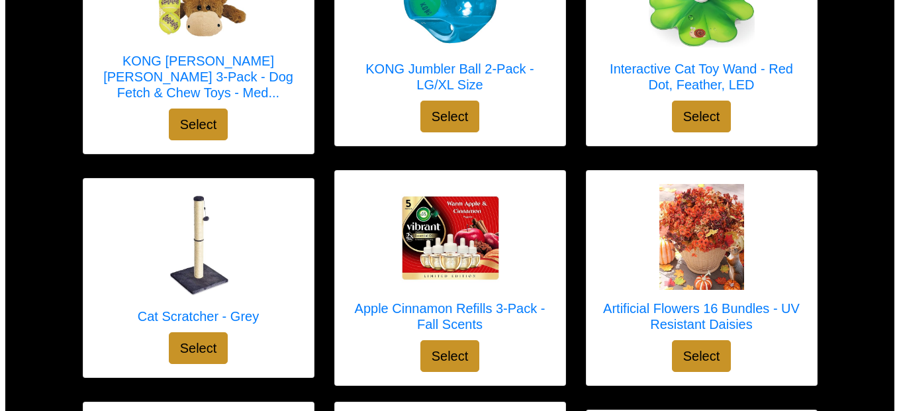
scroll to position [2776, 0]
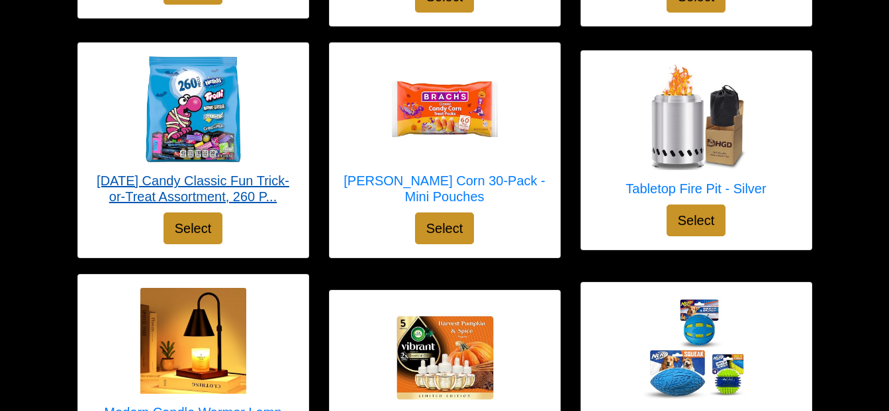
click at [200, 187] on h5 "Halloween Candy Classic Fun Trick-or-Treat Assortment, 260 P..." at bounding box center [193, 189] width 204 height 32
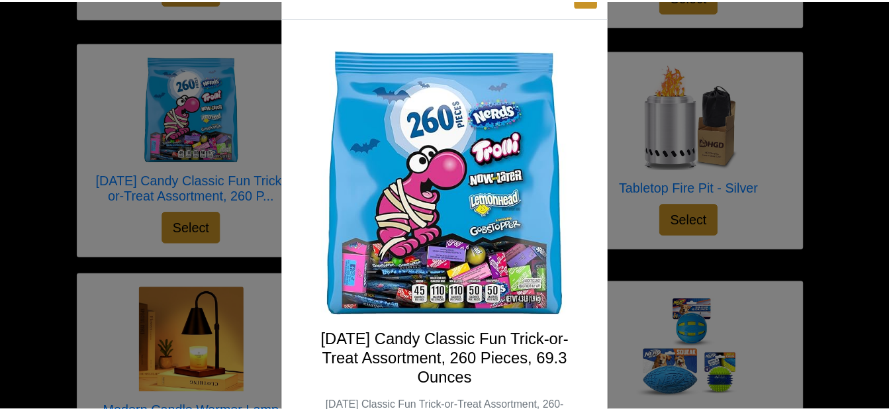
scroll to position [0, 0]
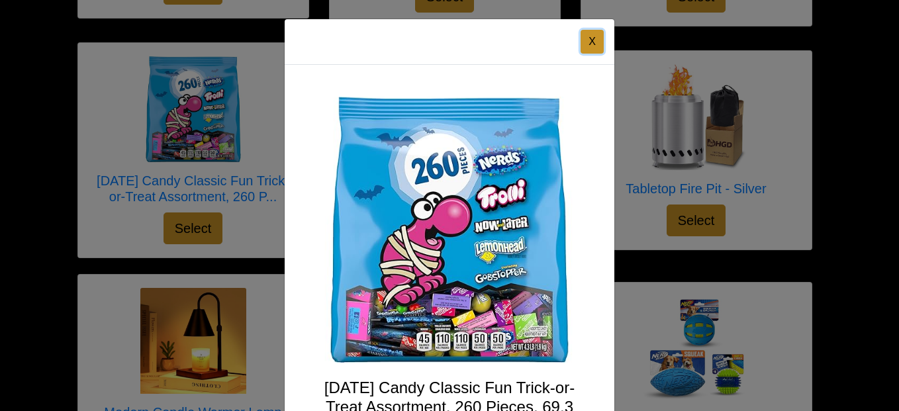
click at [587, 42] on button "X" at bounding box center [591, 42] width 23 height 24
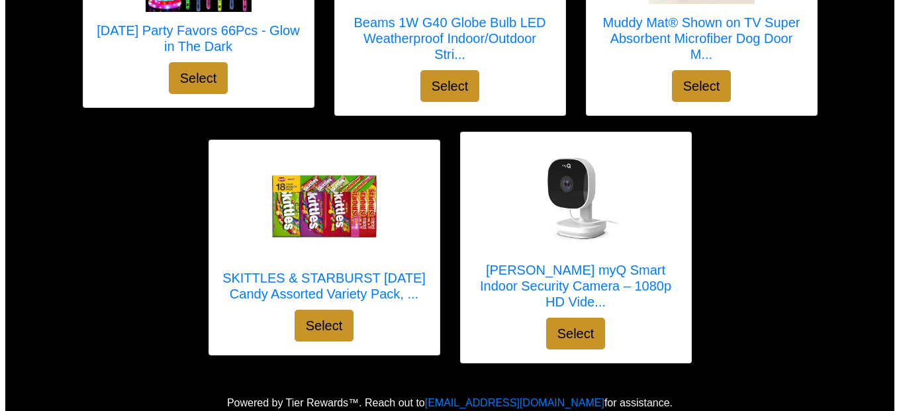
scroll to position [4598, 0]
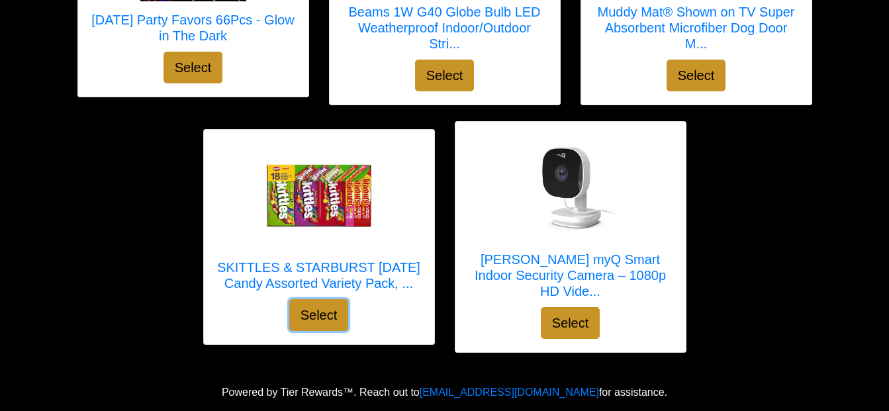
click at [322, 323] on button "Select" at bounding box center [319, 315] width 60 height 32
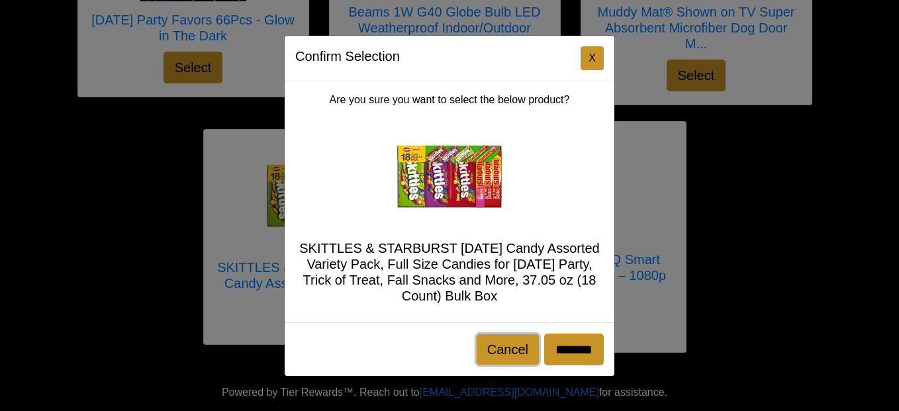
click at [502, 349] on button "Cancel" at bounding box center [508, 349] width 62 height 30
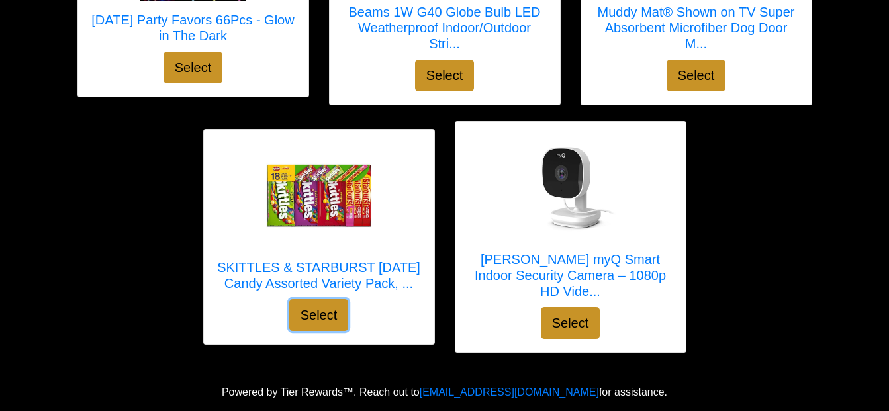
click at [306, 320] on button "Select" at bounding box center [319, 315] width 60 height 32
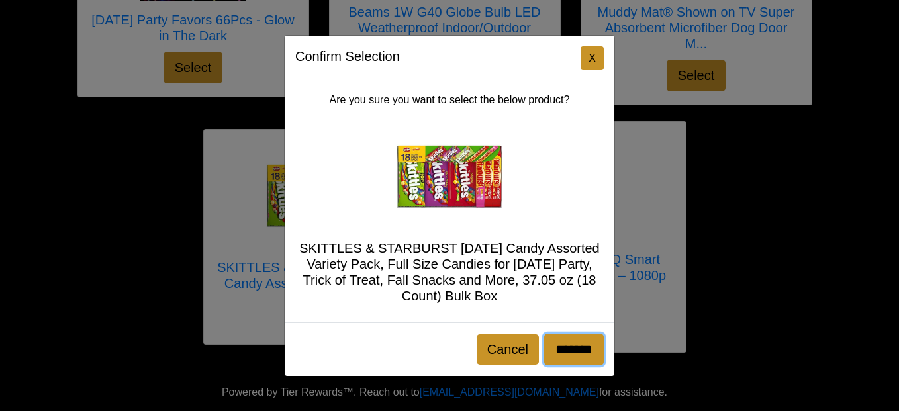
click at [580, 348] on input "*******" at bounding box center [574, 350] width 60 height 32
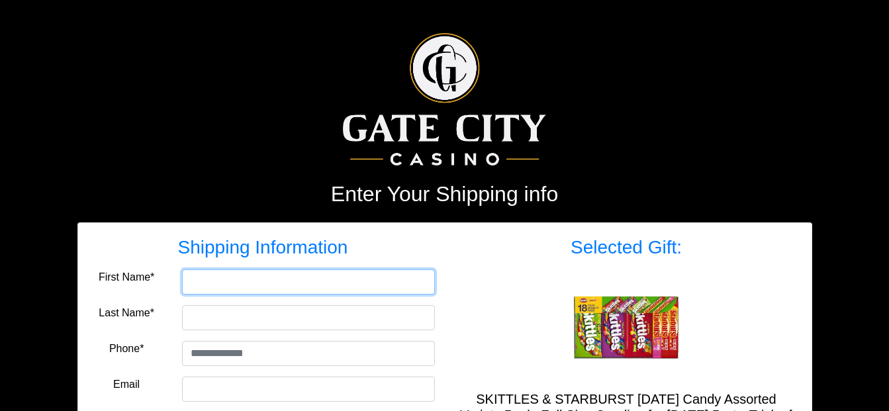
click at [212, 281] on input "First Name*" at bounding box center [308, 281] width 253 height 25
type input "*****"
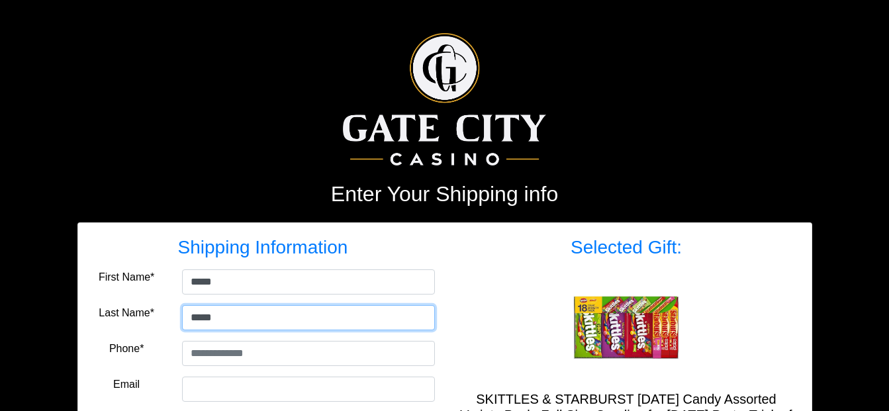
type input "*****"
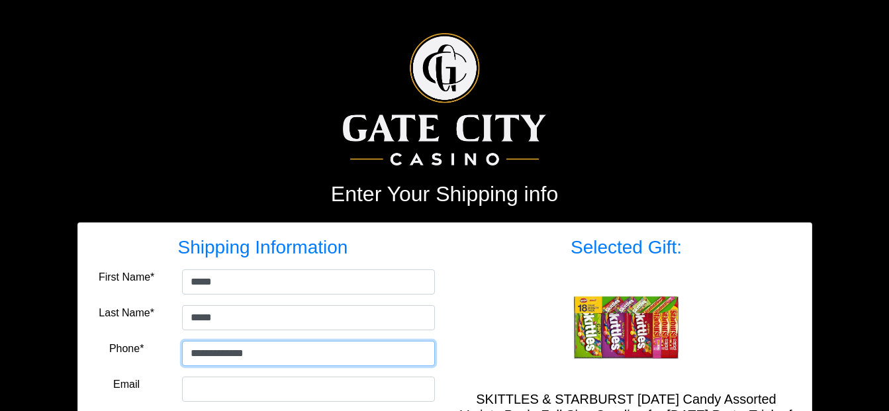
type input "**********"
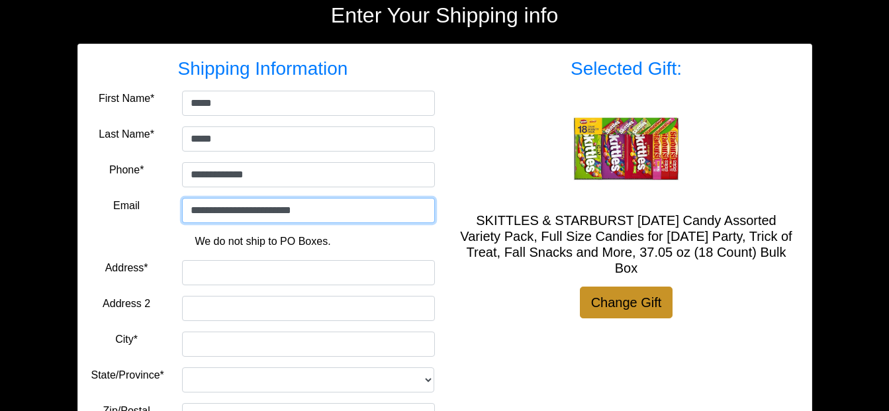
scroll to position [199, 0]
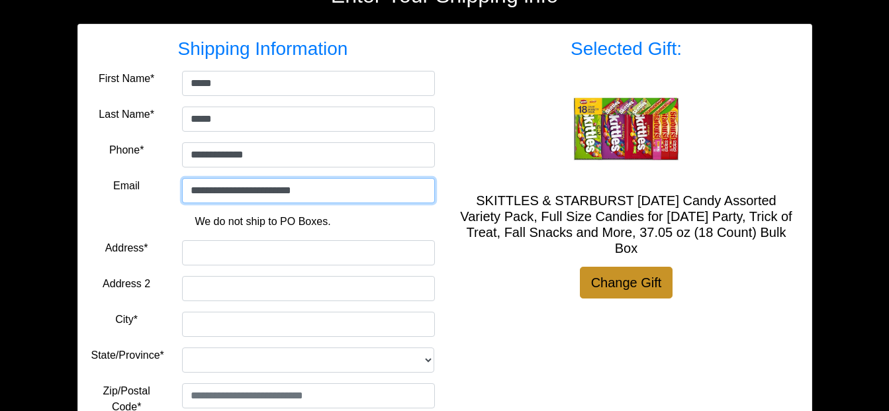
type input "**********"
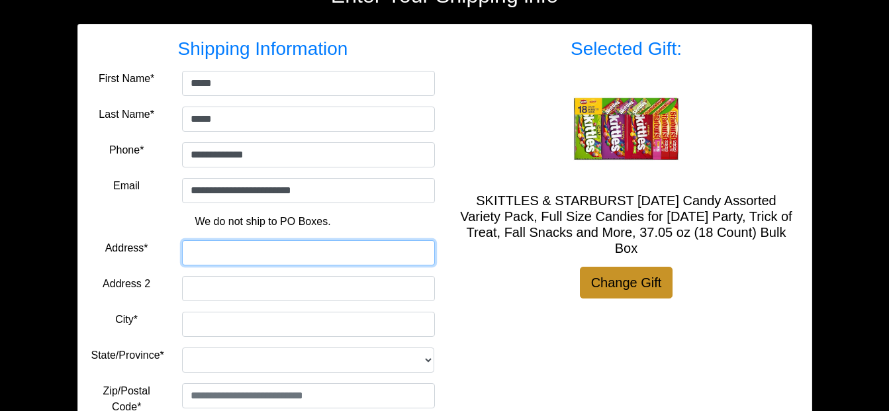
click at [204, 251] on input "Address*" at bounding box center [308, 252] width 253 height 25
type input "**********"
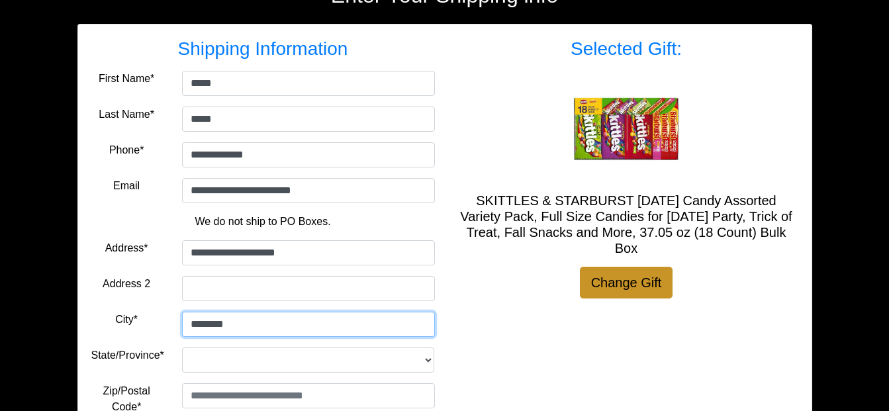
type input "********"
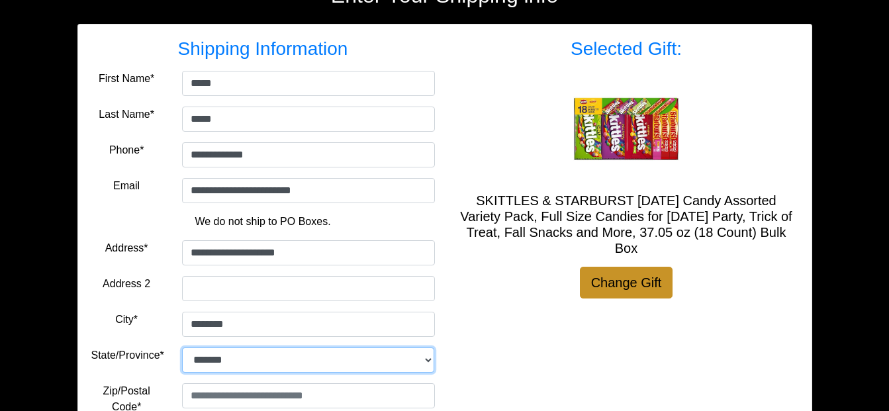
select select "**"
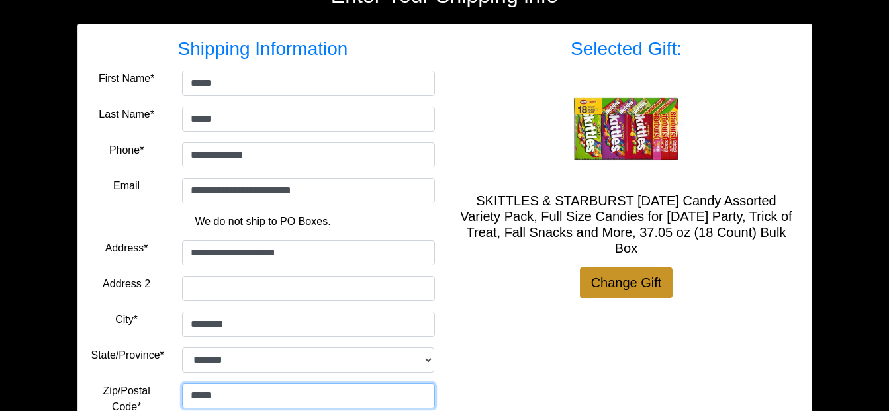
type input "*****"
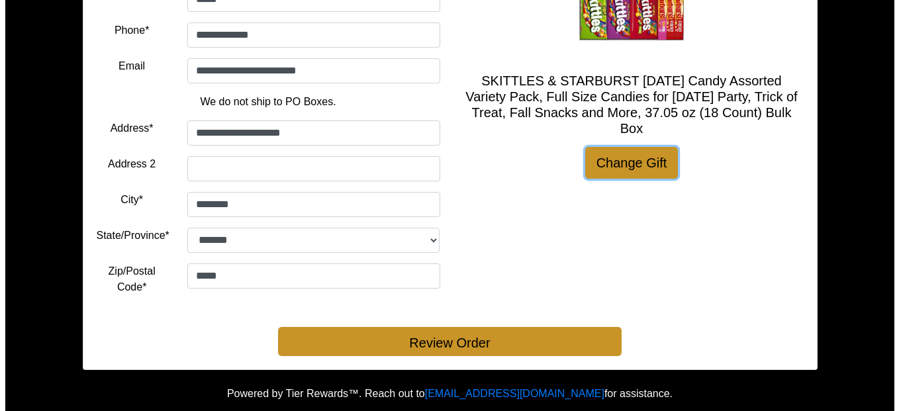
scroll to position [320, 0]
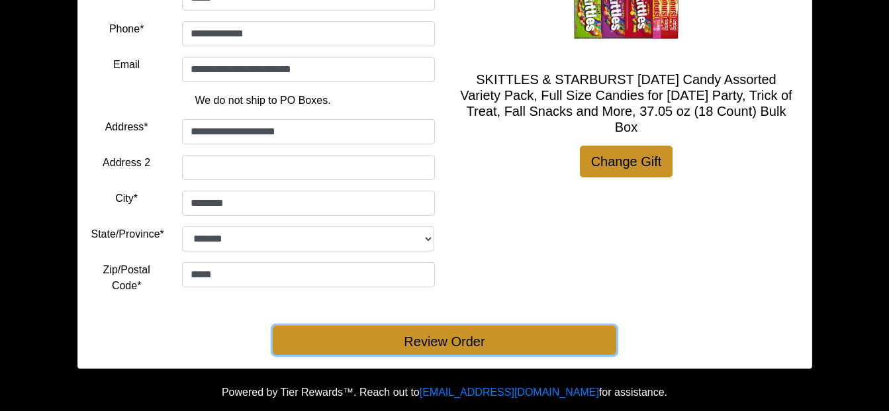
click at [460, 334] on button "Review Order" at bounding box center [444, 340] width 343 height 29
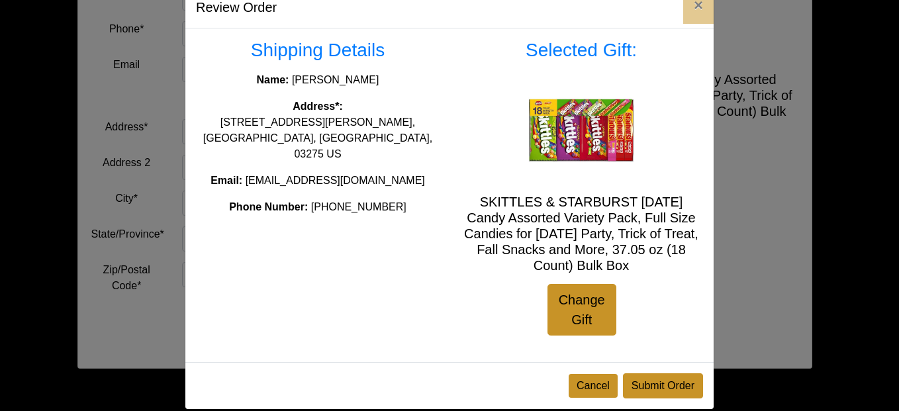
scroll to position [50, 0]
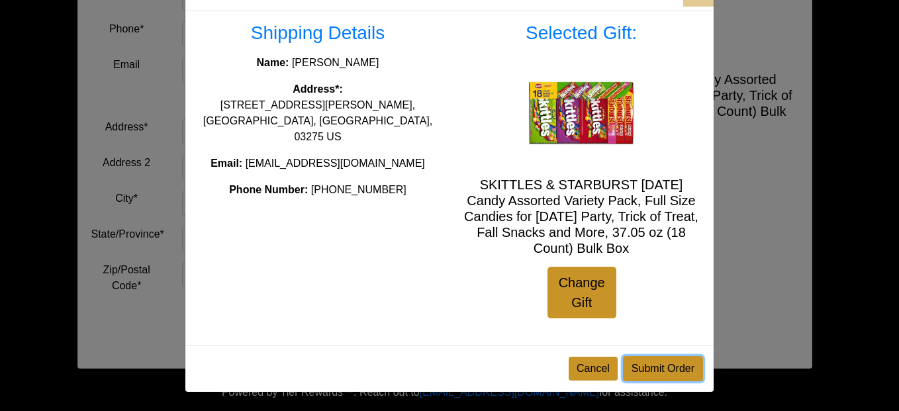
click at [664, 370] on button "Submit Order" at bounding box center [663, 368] width 80 height 25
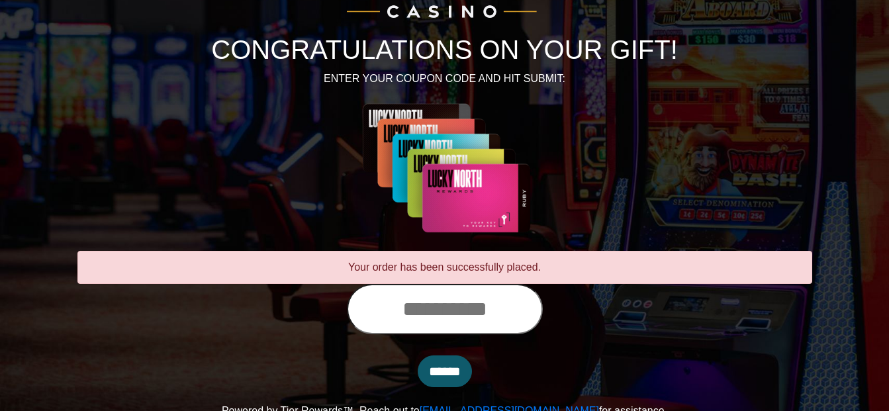
scroll to position [132, 0]
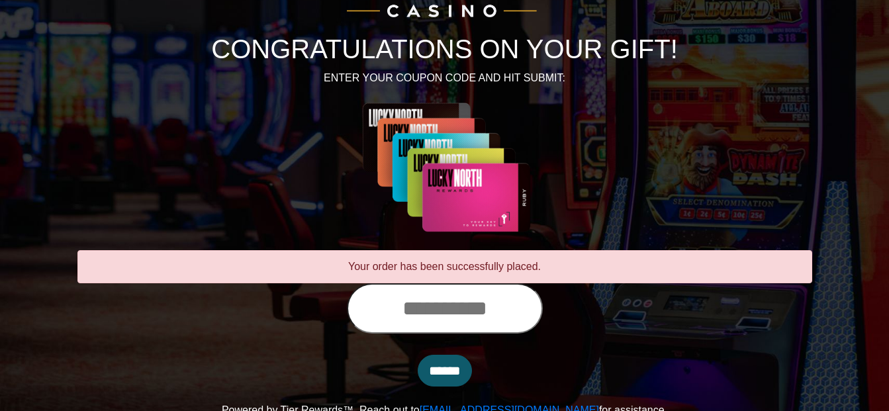
click at [363, 314] on input "text" at bounding box center [445, 308] width 196 height 50
type input "**********"
click at [445, 370] on input "******" at bounding box center [445, 371] width 54 height 32
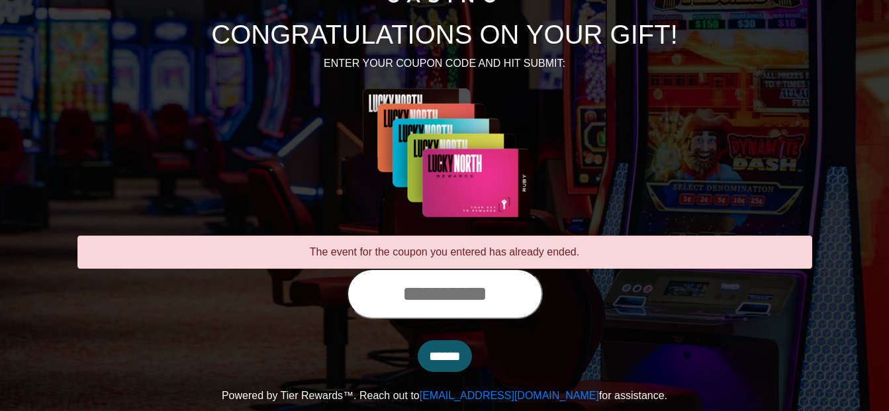
scroll to position [150, 0]
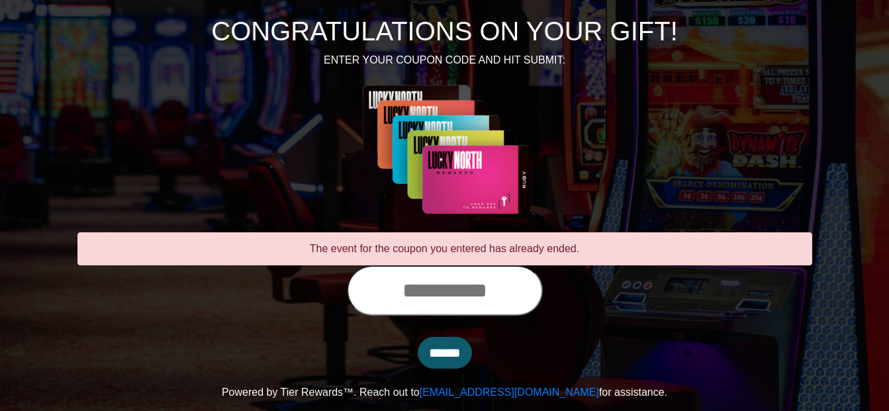
click at [361, 295] on input "text" at bounding box center [445, 290] width 196 height 50
type input "**********"
click at [446, 352] on input "******" at bounding box center [445, 353] width 54 height 32
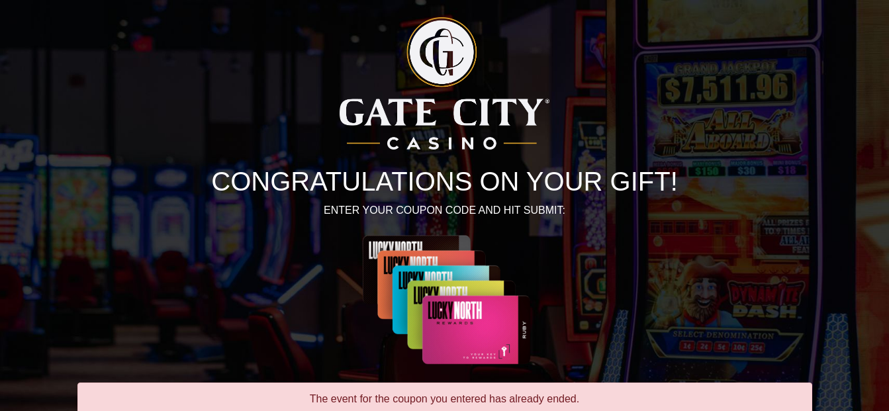
scroll to position [132, 0]
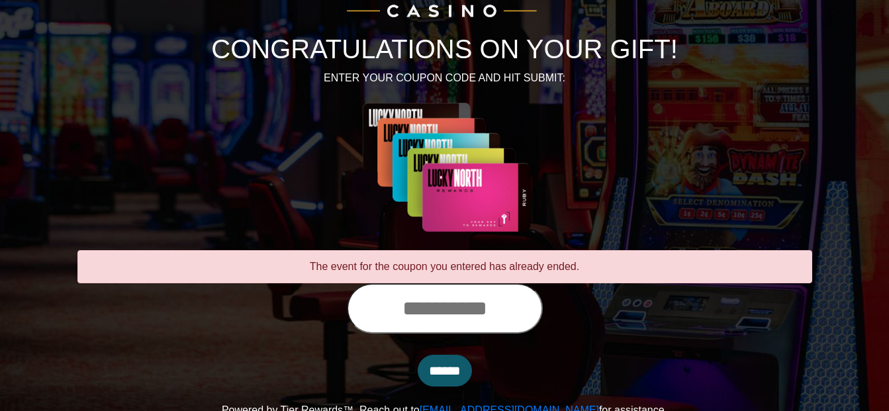
click at [388, 320] on input "text" at bounding box center [445, 308] width 196 height 50
type input "**********"
click at [451, 373] on input "******" at bounding box center [445, 371] width 54 height 32
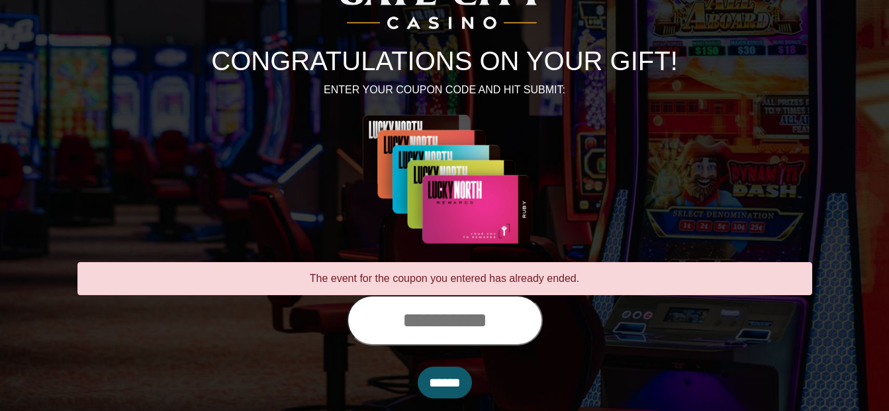
scroll to position [150, 0]
